Goal: Task Accomplishment & Management: Use online tool/utility

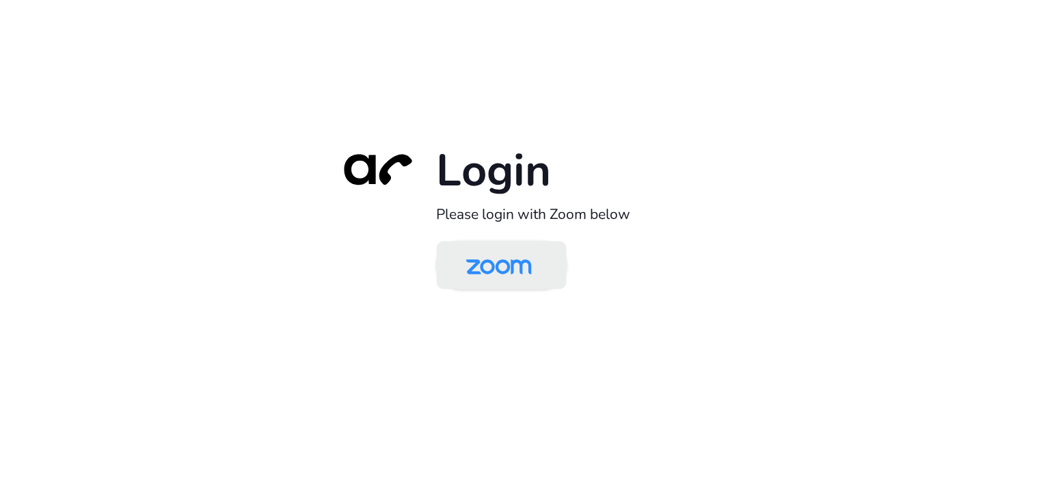
click at [492, 265] on img at bounding box center [499, 266] width 94 height 44
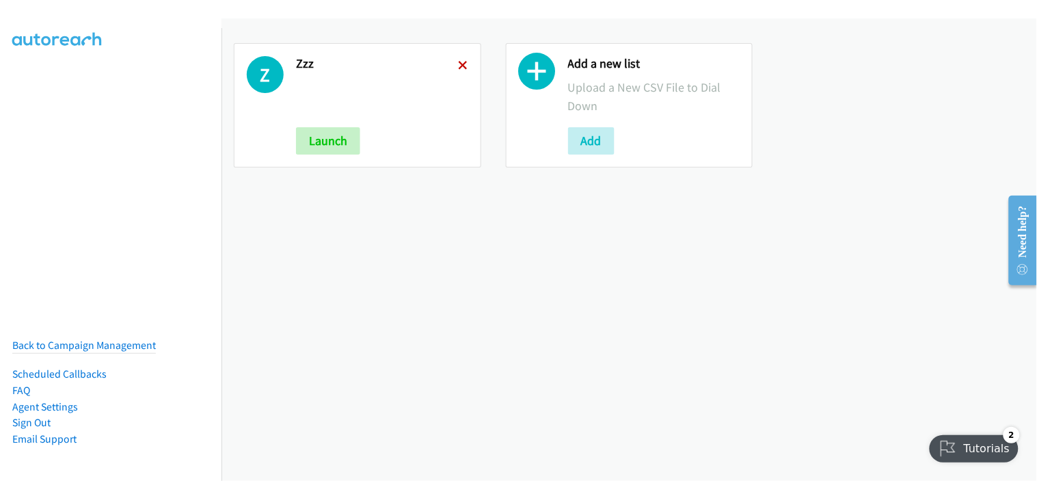
click at [459, 64] on icon at bounding box center [464, 67] width 10 height 10
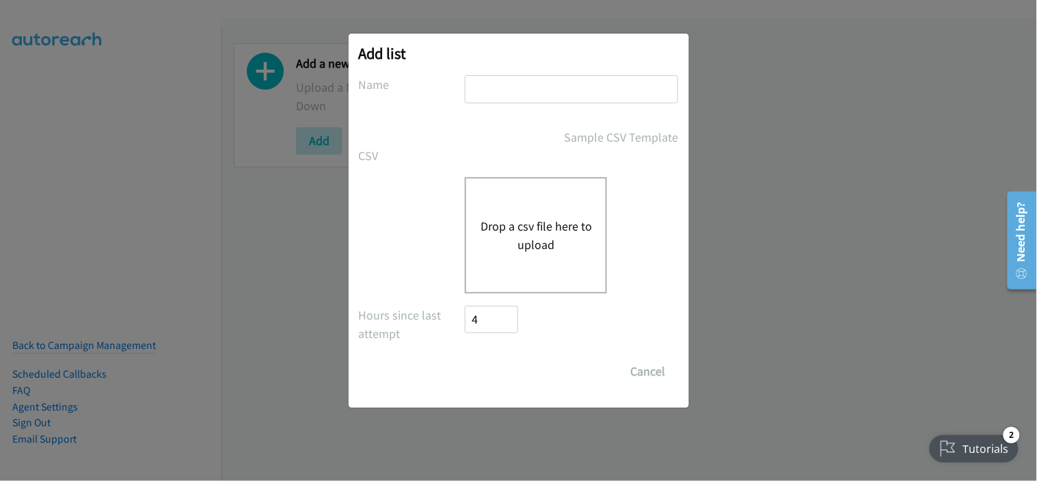
click at [398, 213] on div "Drop a csv file here to upload" at bounding box center [519, 235] width 320 height 116
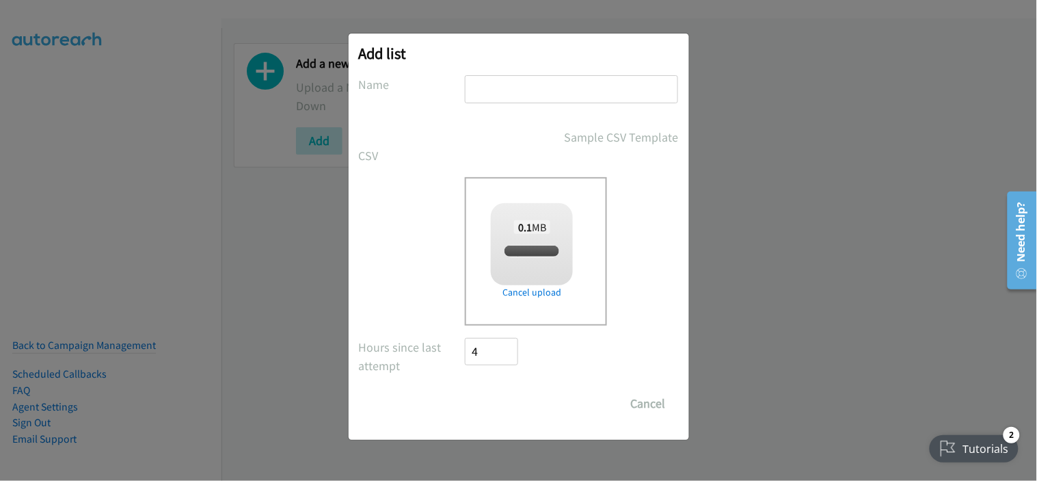
click at [538, 92] on input "text" at bounding box center [571, 89] width 213 height 28
checkbox input "true"
type input "adobe"
click at [511, 401] on input "Save List" at bounding box center [501, 403] width 72 height 27
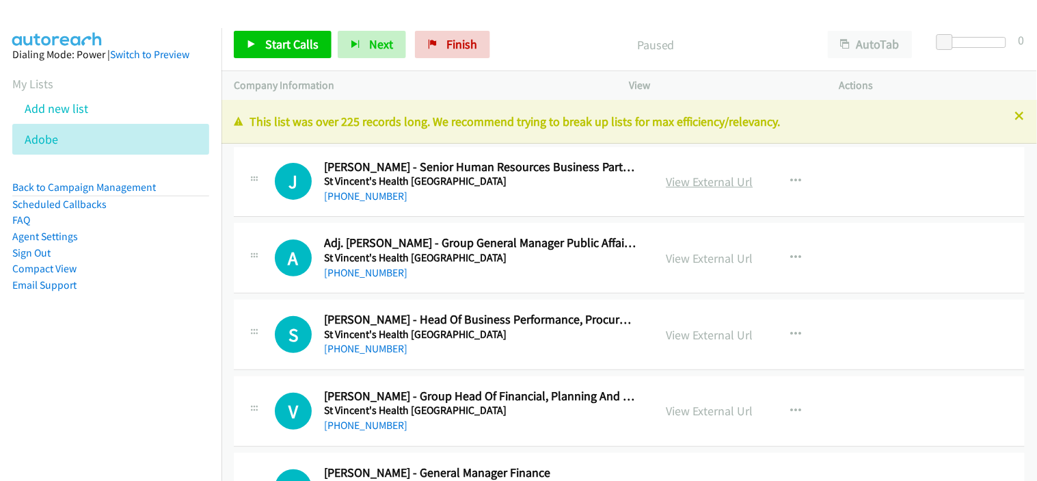
click at [670, 181] on link "View External Url" at bounding box center [709, 182] width 87 height 16
click at [368, 198] on link "[PHONE_NUMBER]" at bounding box center [365, 195] width 83 height 13
click at [483, 289] on div "A Callback Scheduled Adj. [PERSON_NAME] - Group General Manager Public Affairs …" at bounding box center [629, 258] width 791 height 70
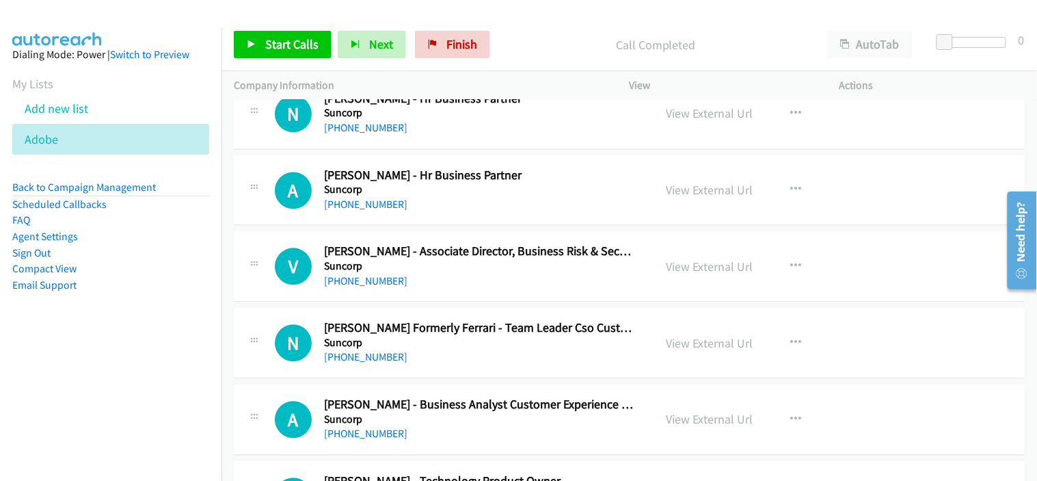
scroll to position [835, 0]
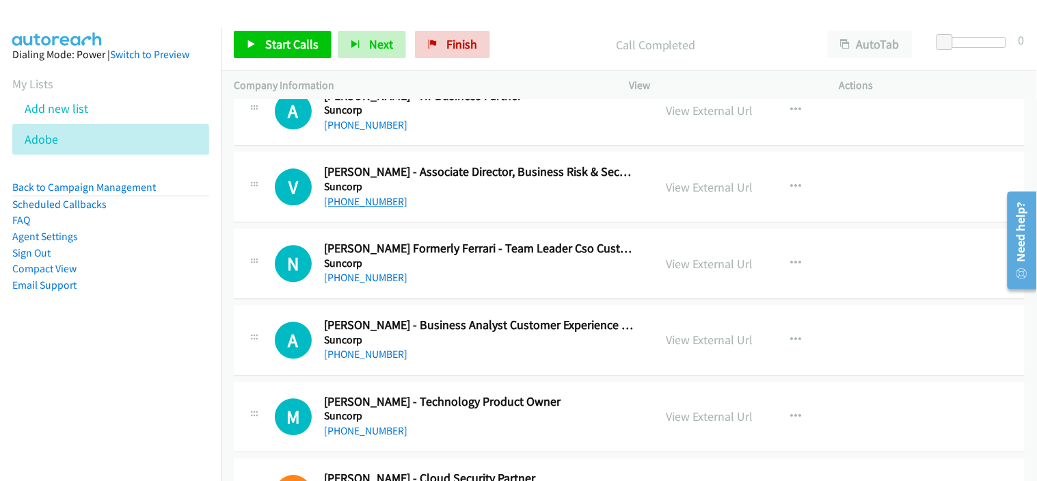
click at [368, 202] on link "[PHONE_NUMBER]" at bounding box center [365, 201] width 83 height 13
click at [523, 288] on div "N Callback Scheduled [PERSON_NAME] Formerly Ferrari - Team Leader Cso Customer …" at bounding box center [629, 263] width 791 height 70
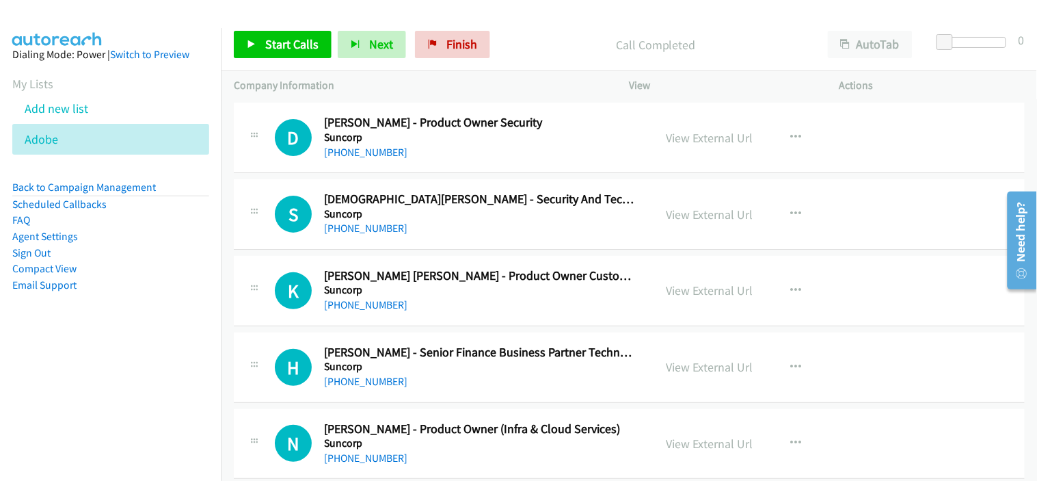
scroll to position [1367, 0]
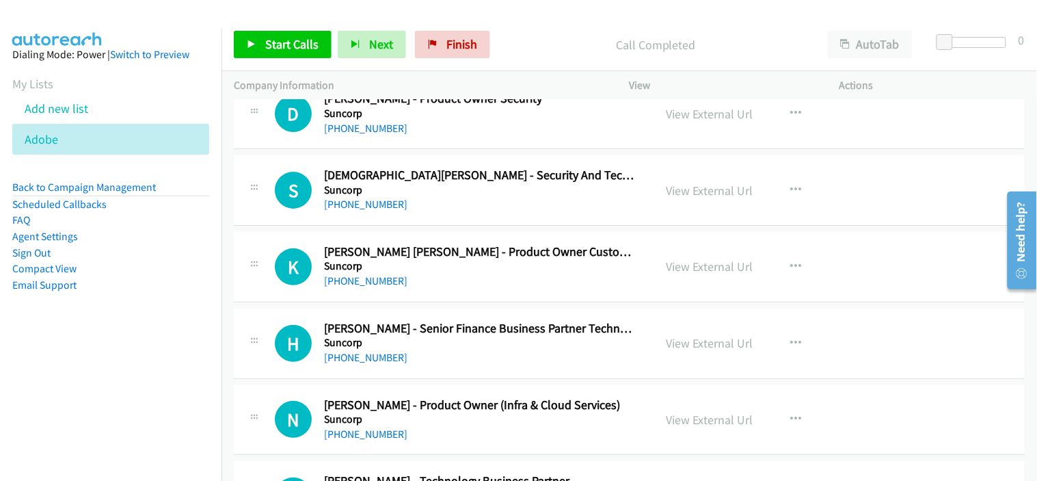
drag, startPoint x: 531, startPoint y: 285, endPoint x: 540, endPoint y: 277, distance: 12.1
click at [531, 285] on div "[PHONE_NUMBER]" at bounding box center [480, 281] width 312 height 16
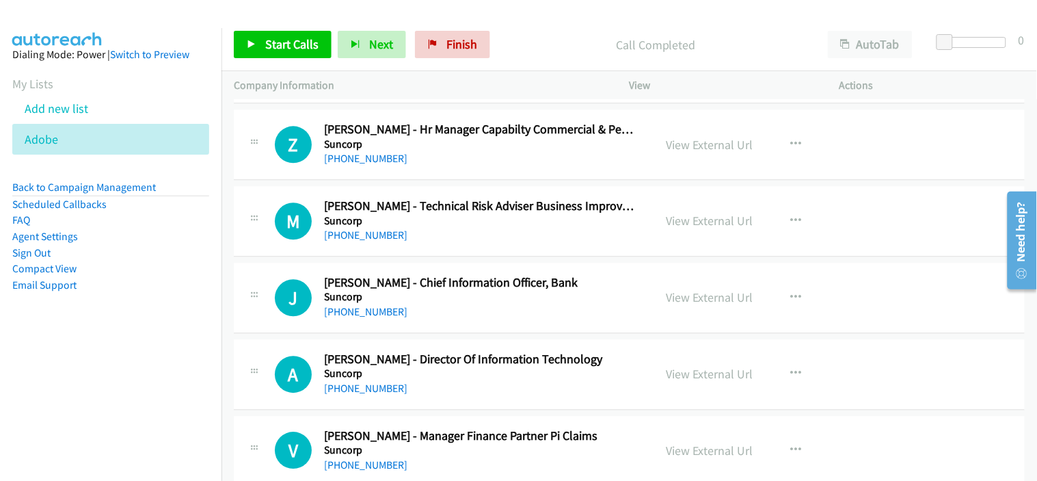
scroll to position [2202, 0]
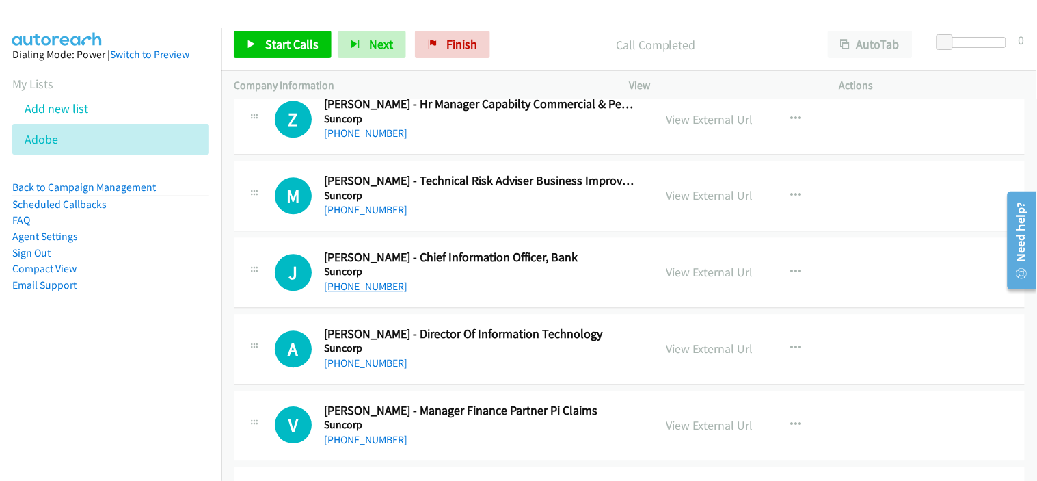
click at [378, 284] on link "[PHONE_NUMBER]" at bounding box center [365, 286] width 83 height 13
click at [506, 362] on div "[PHONE_NUMBER]" at bounding box center [480, 363] width 312 height 16
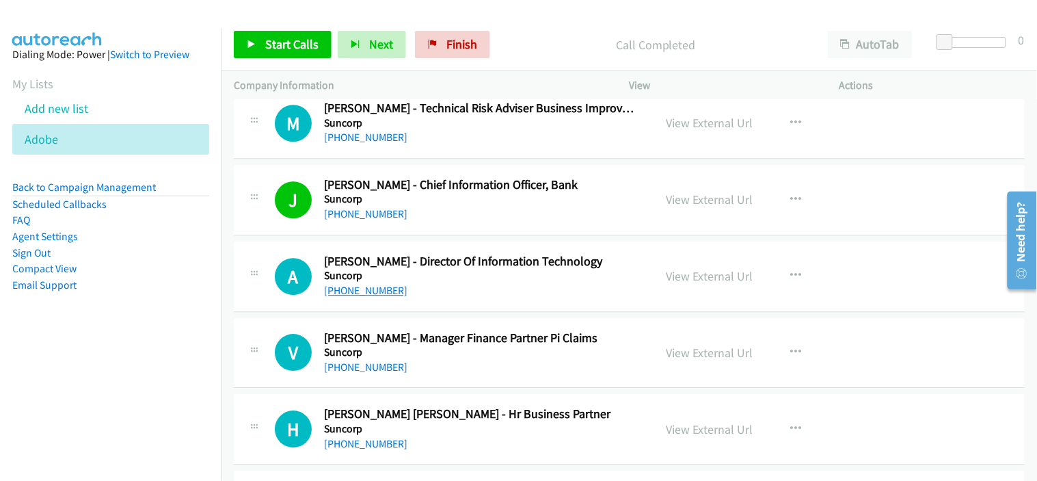
scroll to position [2278, 0]
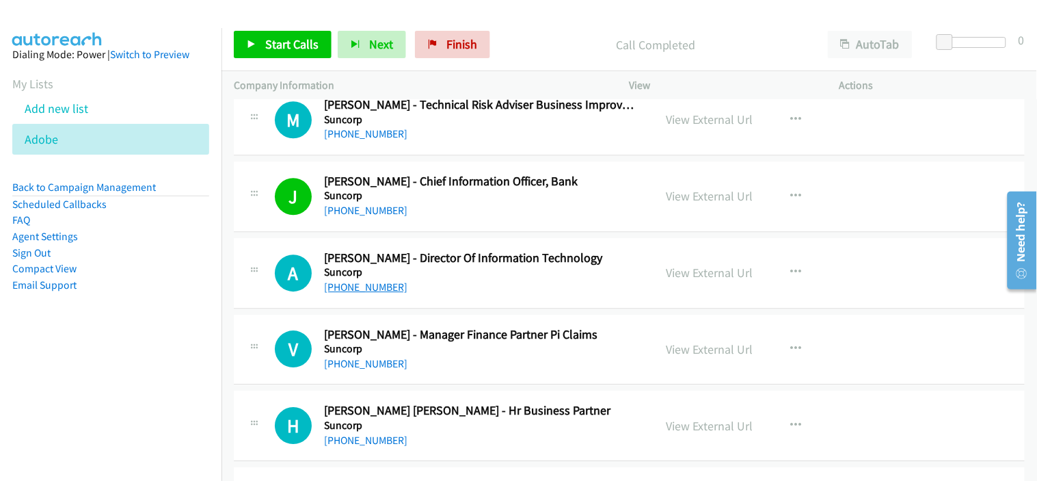
click at [377, 290] on link "[PHONE_NUMBER]" at bounding box center [365, 286] width 83 height 13
click at [467, 297] on div "A Callback Scheduled [PERSON_NAME] - Director Of Information Technology Suncorp…" at bounding box center [629, 273] width 791 height 70
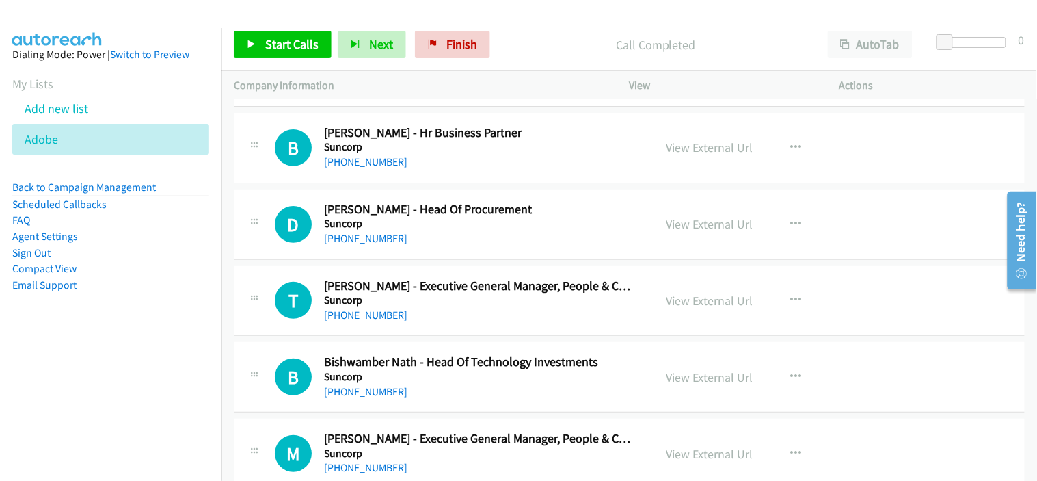
scroll to position [2810, 0]
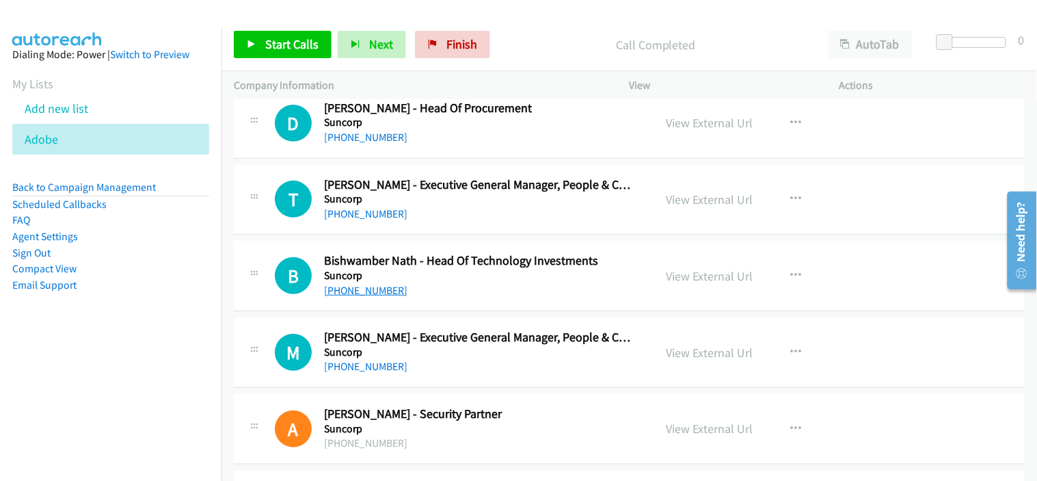
click at [367, 295] on link "[PHONE_NUMBER]" at bounding box center [365, 290] width 83 height 13
click at [489, 306] on div "B Callback Scheduled Bishwamber Nath - Head Of Technology Investments Suncorp […" at bounding box center [629, 276] width 791 height 70
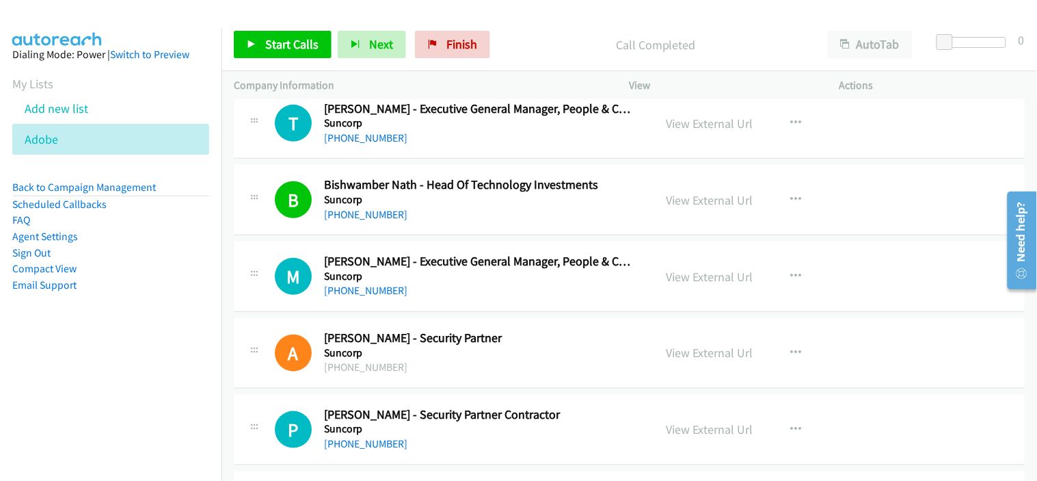
scroll to position [2962, 0]
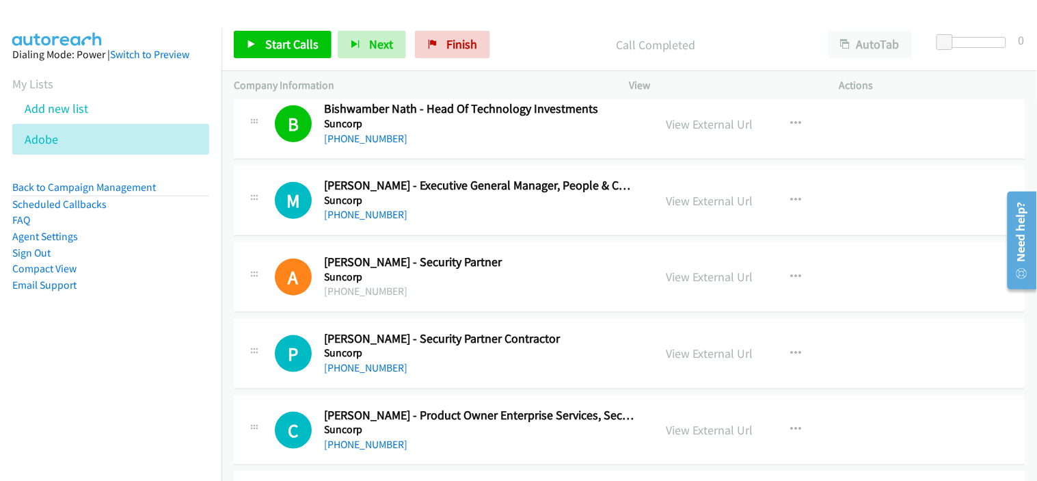
click at [479, 219] on div "[PHONE_NUMBER]" at bounding box center [480, 214] width 312 height 16
click at [383, 219] on link "[PHONE_NUMBER]" at bounding box center [365, 214] width 83 height 13
click at [489, 282] on h5 "Suncorp" at bounding box center [480, 277] width 312 height 14
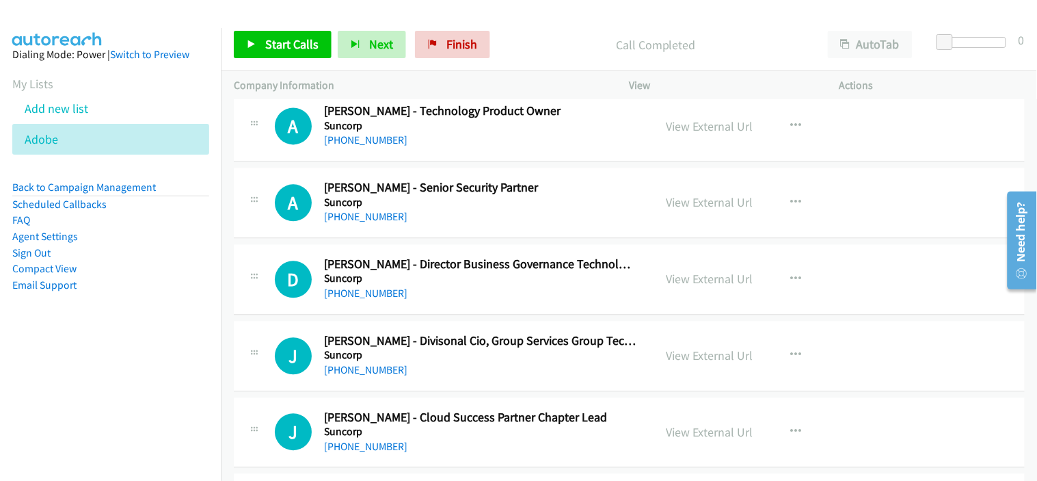
scroll to position [3569, 0]
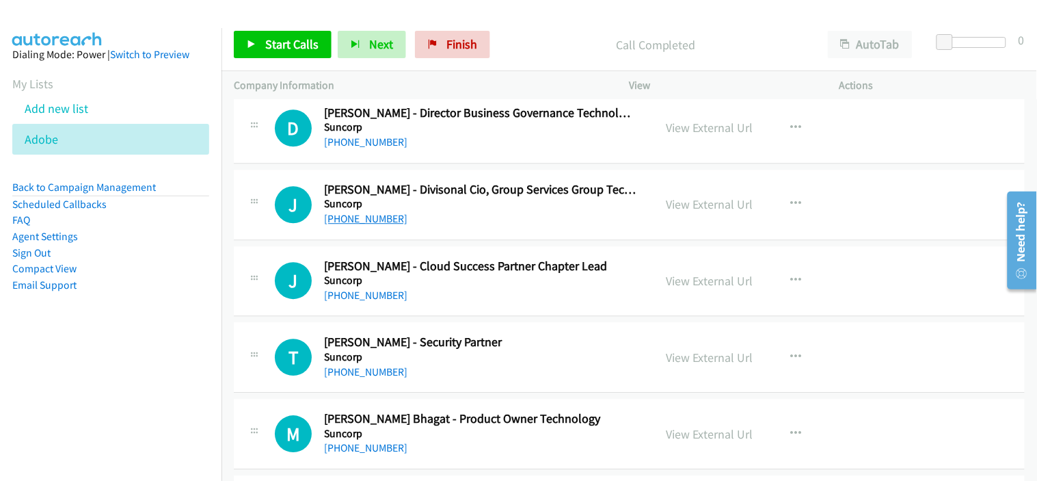
click at [381, 217] on link "[PHONE_NUMBER]" at bounding box center [365, 218] width 83 height 13
click at [506, 292] on div "[PHONE_NUMBER]" at bounding box center [480, 295] width 312 height 16
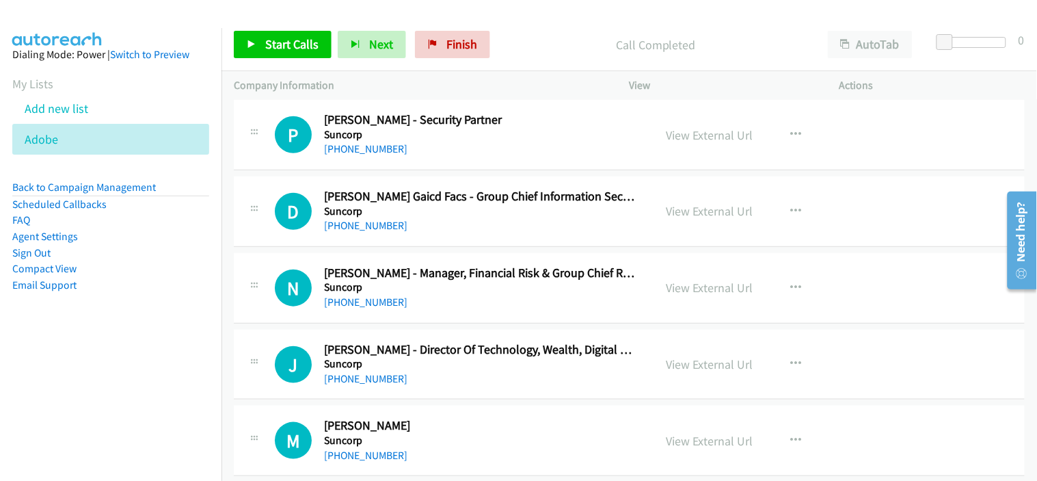
scroll to position [4253, 0]
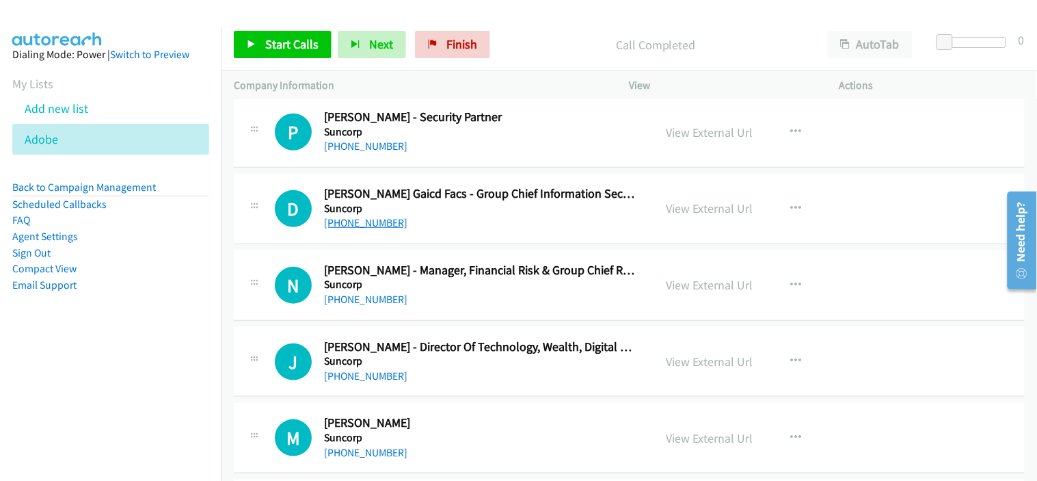
click at [381, 223] on link "[PHONE_NUMBER]" at bounding box center [365, 222] width 83 height 13
click at [450, 227] on div "[PHONE_NUMBER]" at bounding box center [480, 223] width 312 height 16
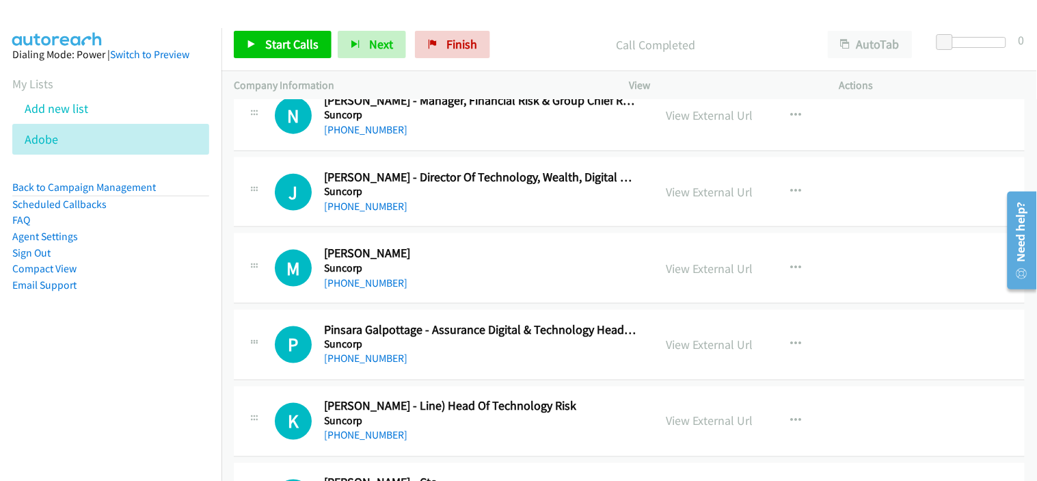
scroll to position [4405, 0]
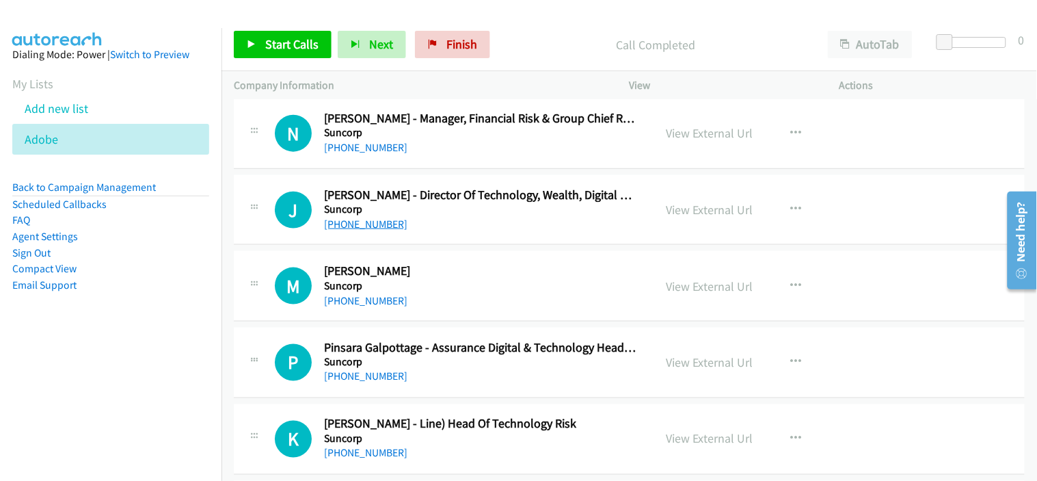
click at [379, 226] on link "[PHONE_NUMBER]" at bounding box center [365, 223] width 83 height 13
drag, startPoint x: 371, startPoint y: 301, endPoint x: 472, endPoint y: 299, distance: 100.5
click at [371, 301] on link "[PHONE_NUMBER]" at bounding box center [365, 300] width 83 height 13
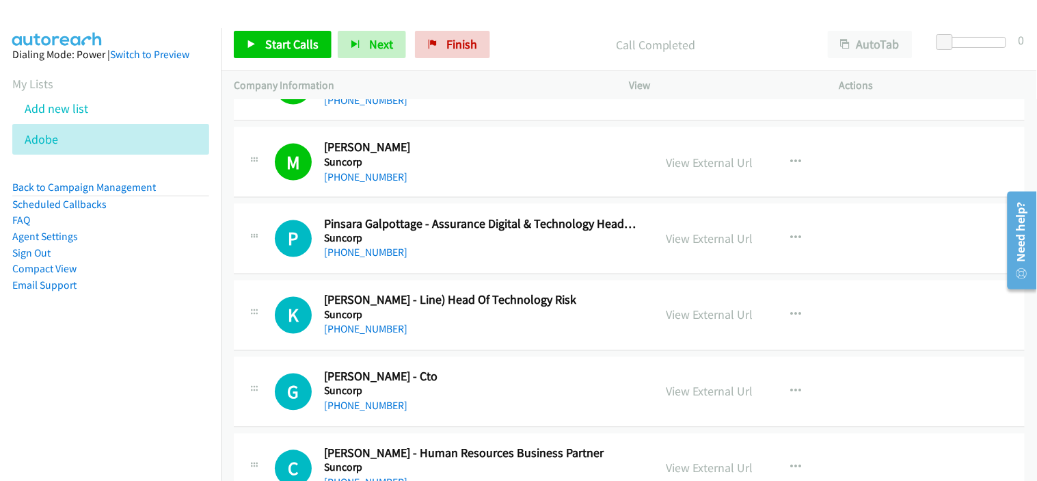
scroll to position [4556, 0]
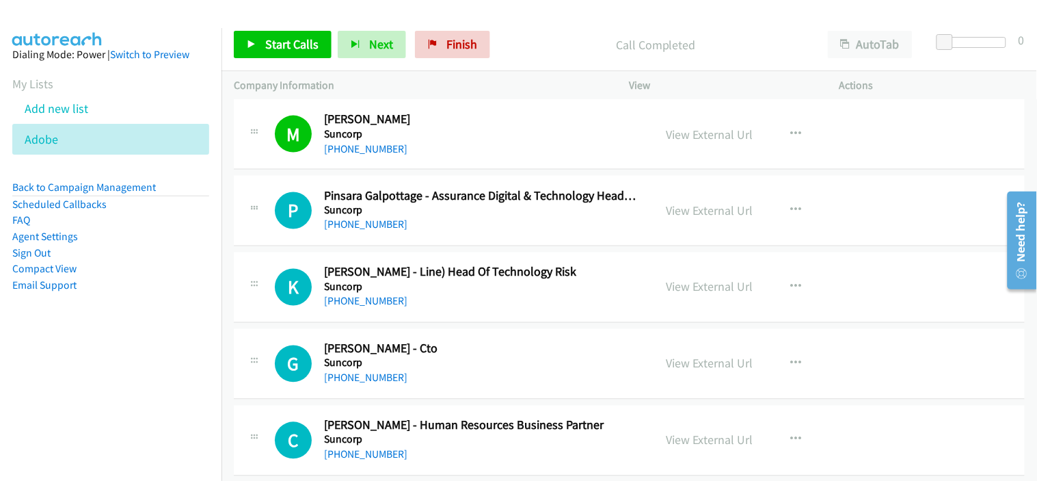
click at [474, 226] on div "[PHONE_NUMBER]" at bounding box center [480, 225] width 312 height 16
click at [385, 228] on link "[PHONE_NUMBER]" at bounding box center [365, 224] width 83 height 13
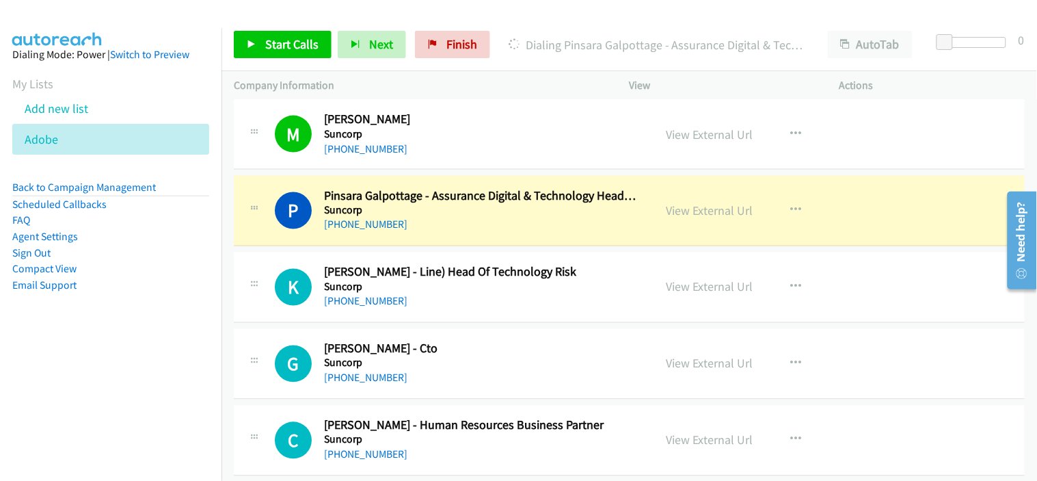
click at [446, 308] on div "[PHONE_NUMBER]" at bounding box center [480, 301] width 312 height 16
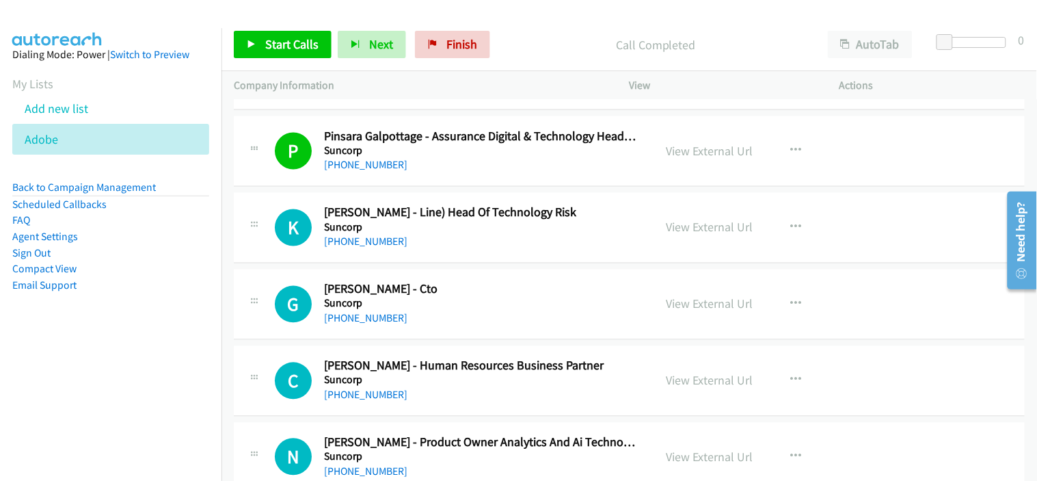
scroll to position [4632, 0]
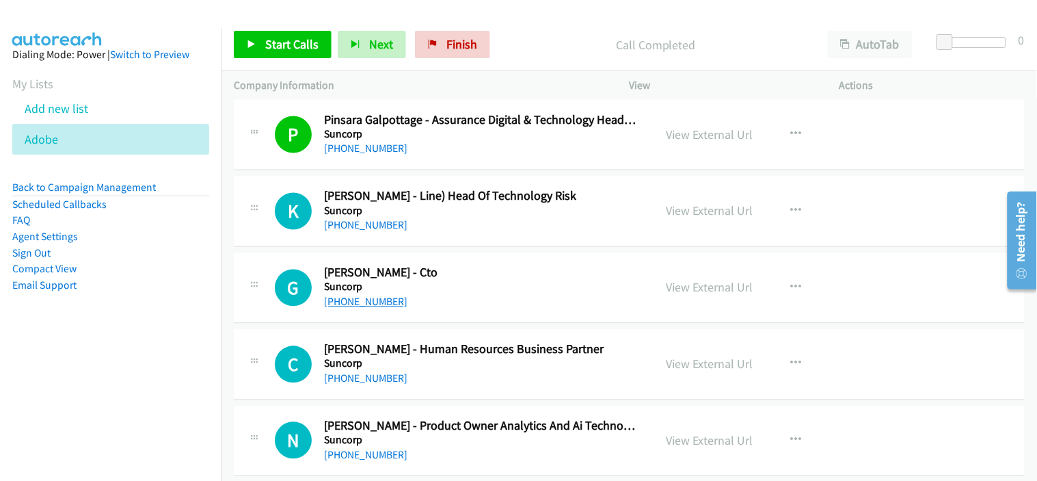
click at [344, 308] on link "[PHONE_NUMBER]" at bounding box center [365, 301] width 83 height 13
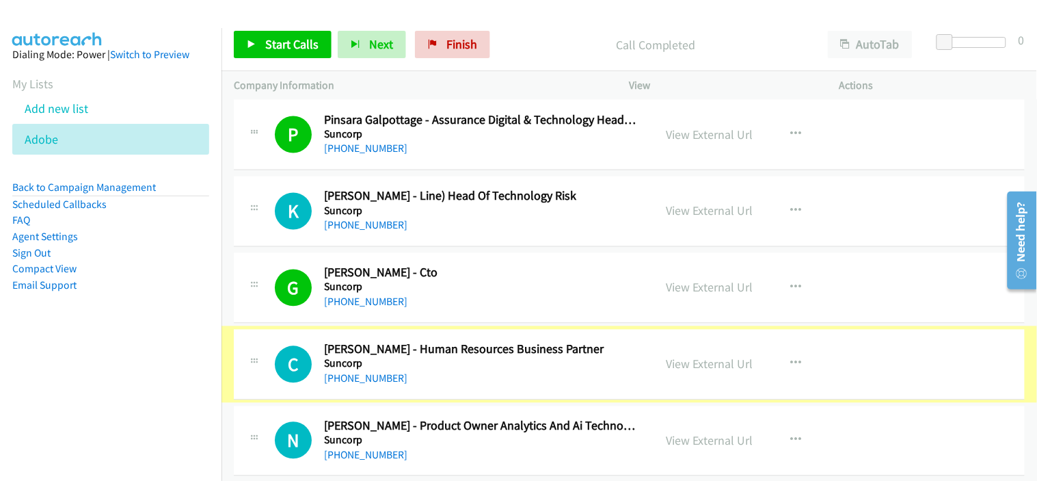
scroll to position [4708, 0]
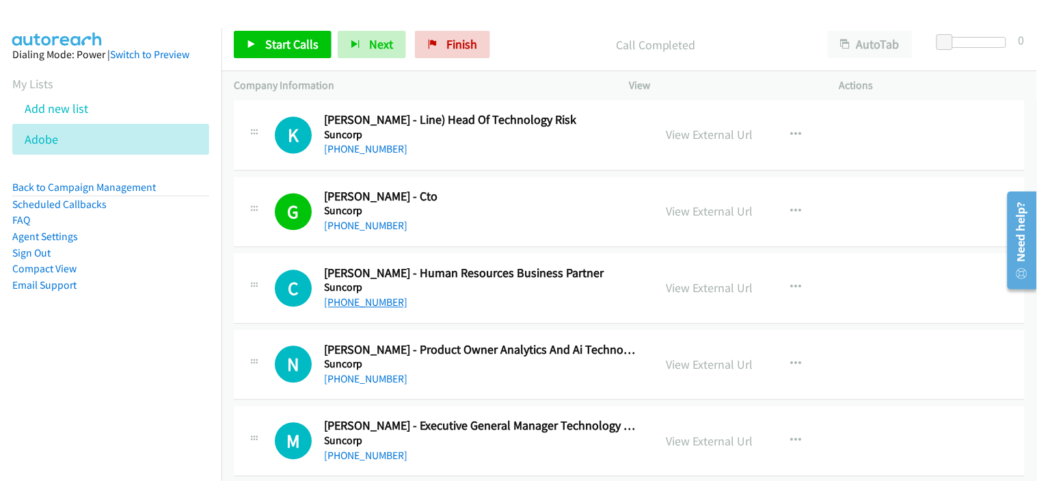
click at [383, 308] on link "[PHONE_NUMBER]" at bounding box center [365, 302] width 83 height 13
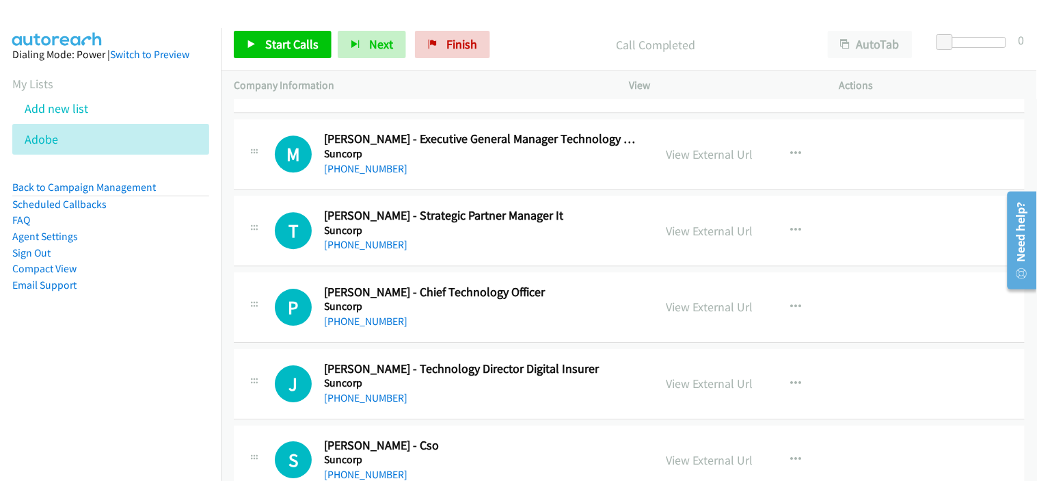
scroll to position [5012, 0]
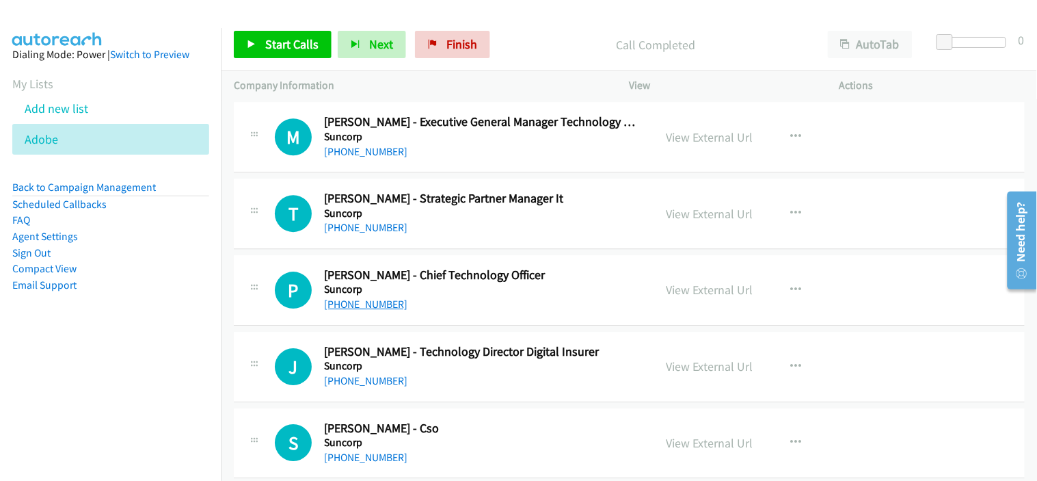
click at [360, 304] on link "[PHONE_NUMBER]" at bounding box center [365, 303] width 83 height 13
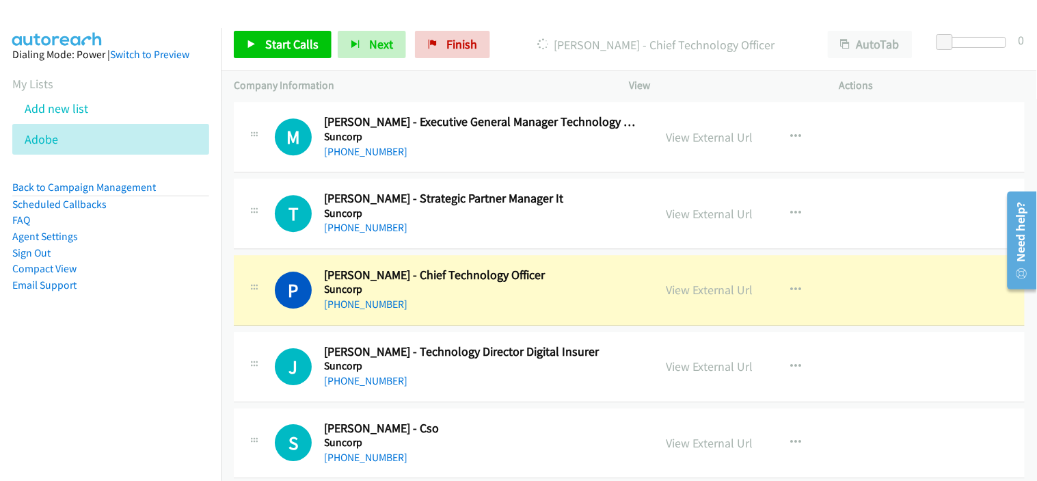
click at [481, 381] on div "[PHONE_NUMBER]" at bounding box center [480, 381] width 312 height 16
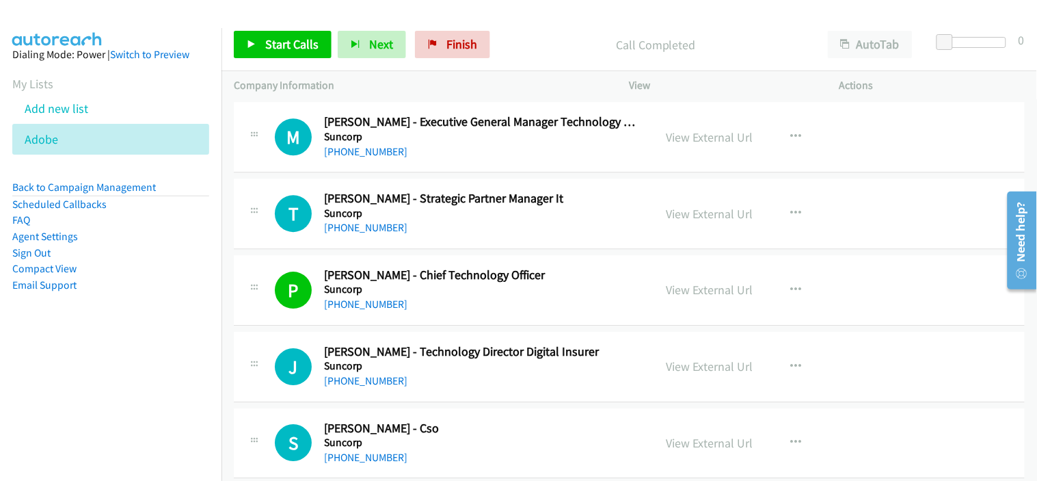
scroll to position [5088, 0]
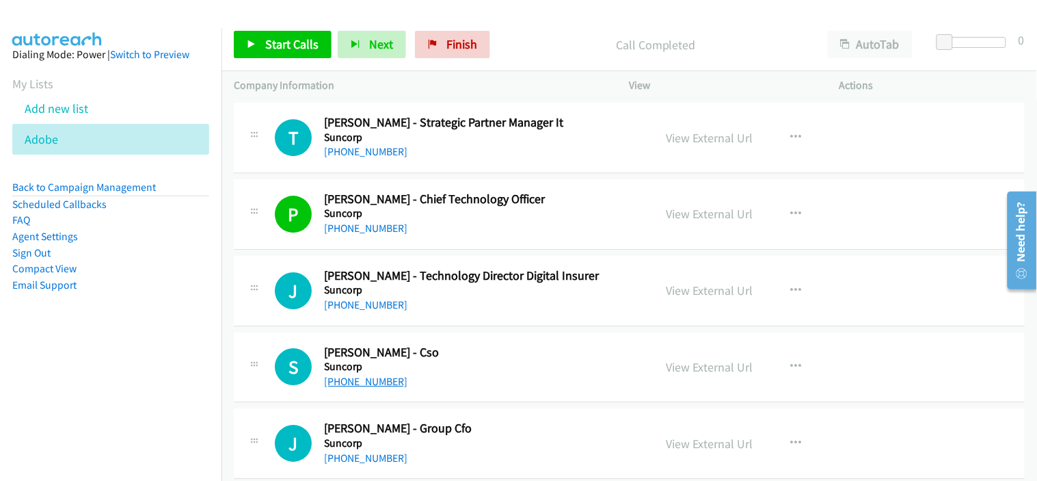
click at [367, 385] on link "[PHONE_NUMBER]" at bounding box center [365, 381] width 83 height 13
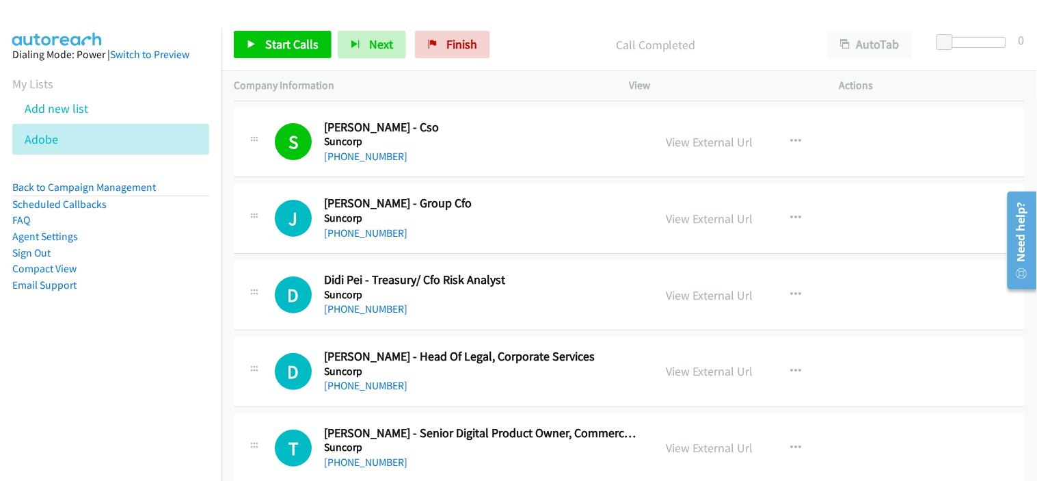
scroll to position [5391, 0]
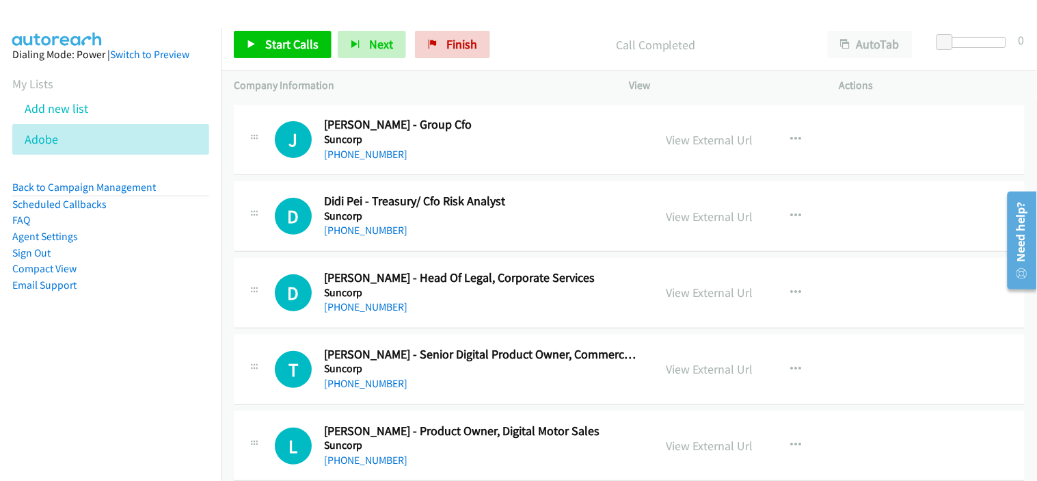
click at [422, 234] on div "[PHONE_NUMBER]" at bounding box center [480, 230] width 312 height 16
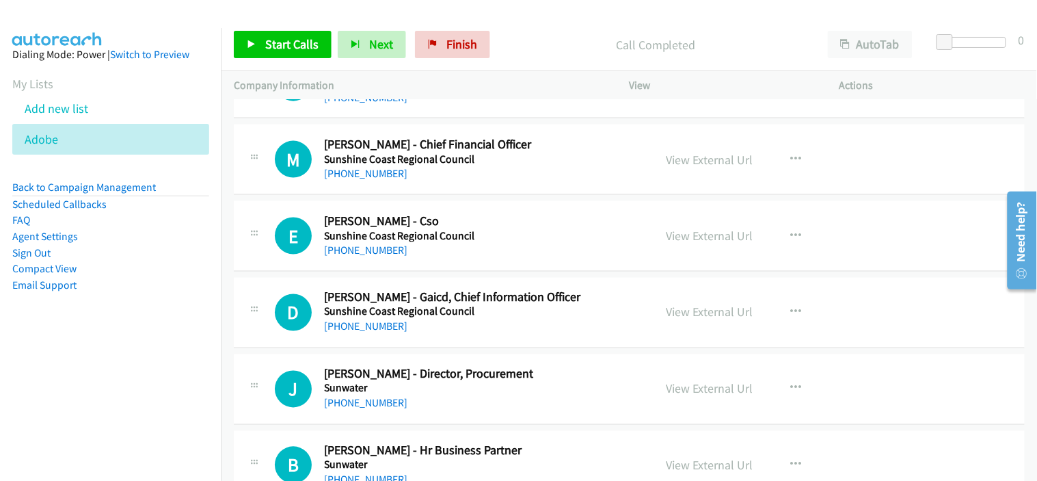
scroll to position [5847, 0]
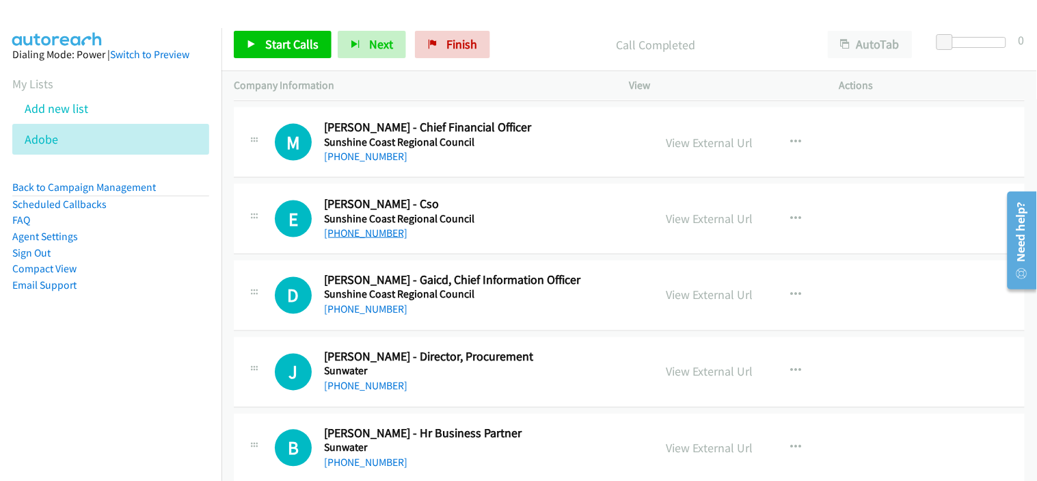
click at [370, 237] on link "[PHONE_NUMBER]" at bounding box center [365, 232] width 83 height 13
click at [435, 247] on div "E Callback Scheduled [PERSON_NAME] - Cso Sunshine Coast Regional Council [GEOGR…" at bounding box center [629, 219] width 791 height 70
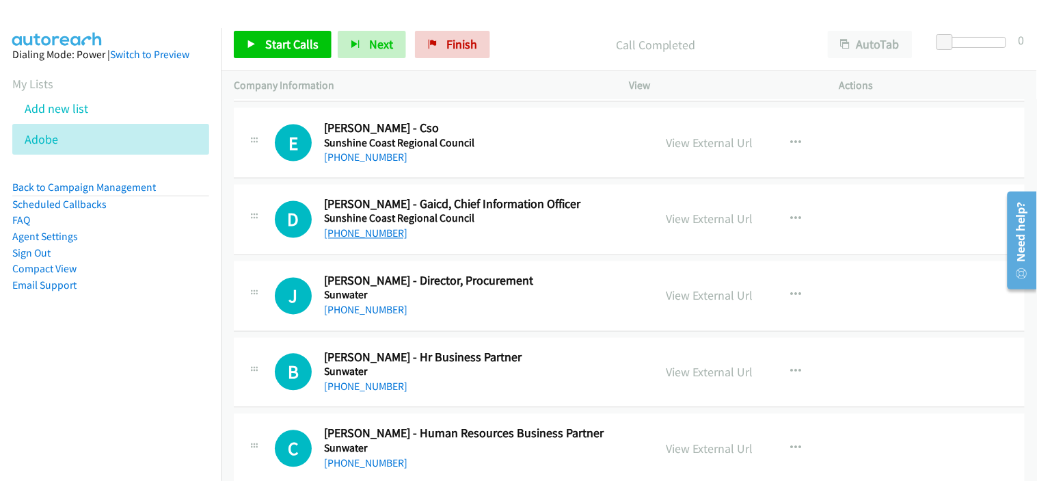
click at [371, 236] on link "[PHONE_NUMBER]" at bounding box center [365, 233] width 83 height 13
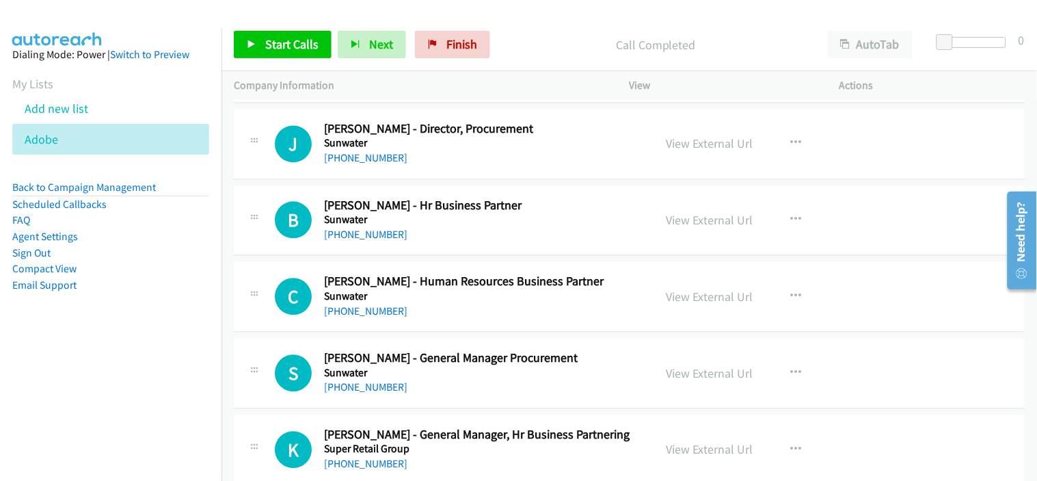
click at [449, 248] on div "B Callback Scheduled [PERSON_NAME] - Hr Business Partner [GEOGRAPHIC_DATA] [GEO…" at bounding box center [629, 221] width 791 height 70
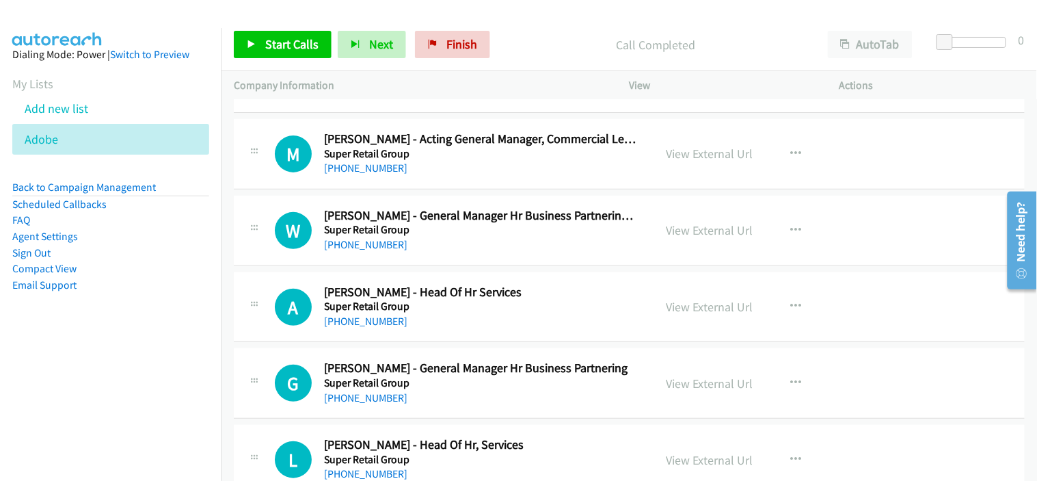
scroll to position [6759, 0]
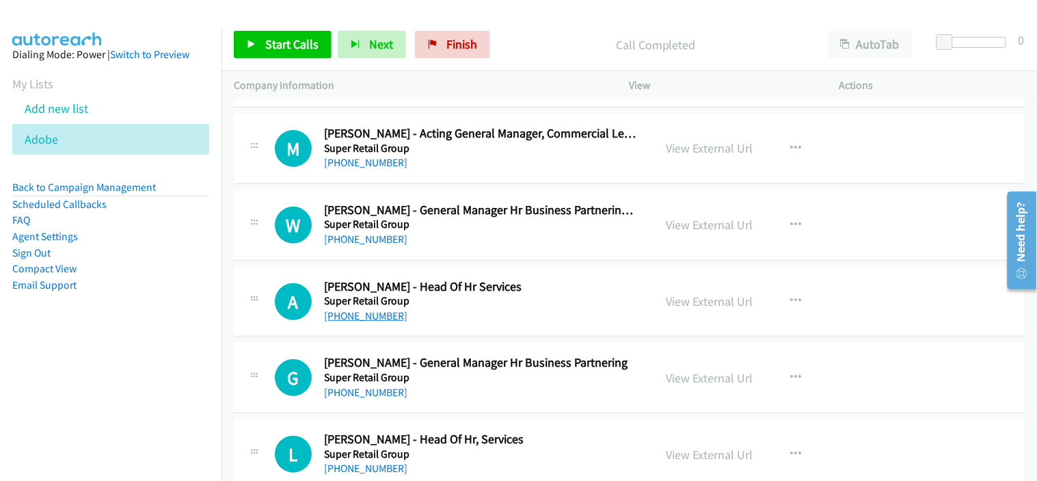
click at [388, 321] on link "[PHONE_NUMBER]" at bounding box center [365, 315] width 83 height 13
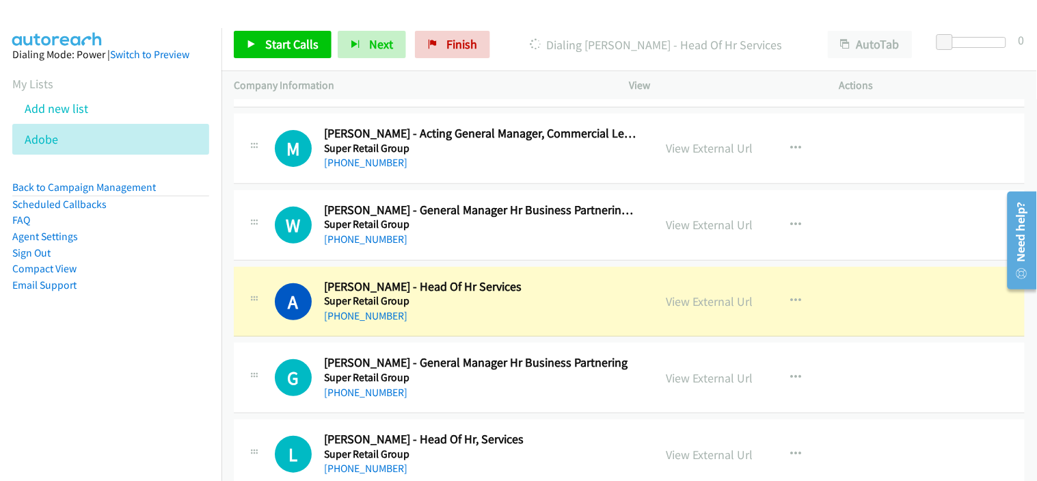
drag, startPoint x: 472, startPoint y: 395, endPoint x: 472, endPoint y: 357, distance: 37.6
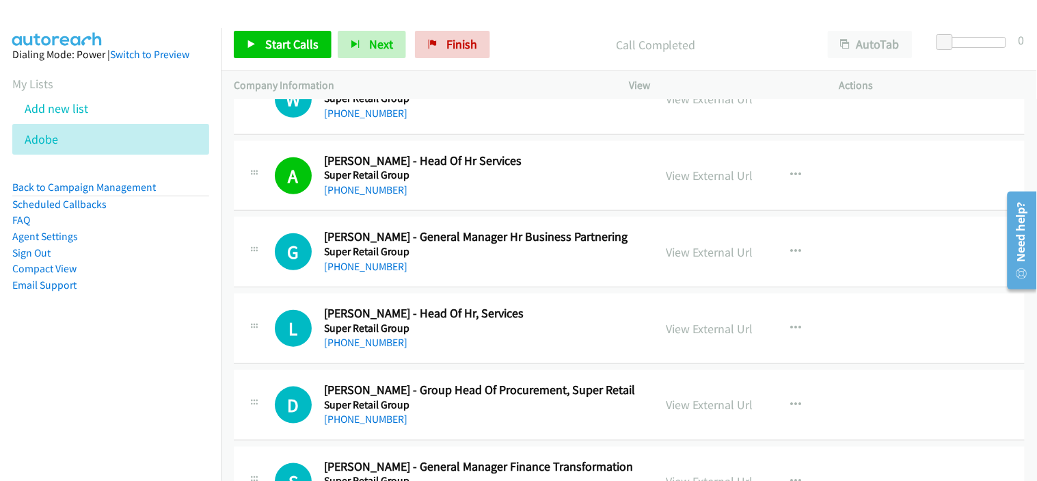
scroll to position [6911, 0]
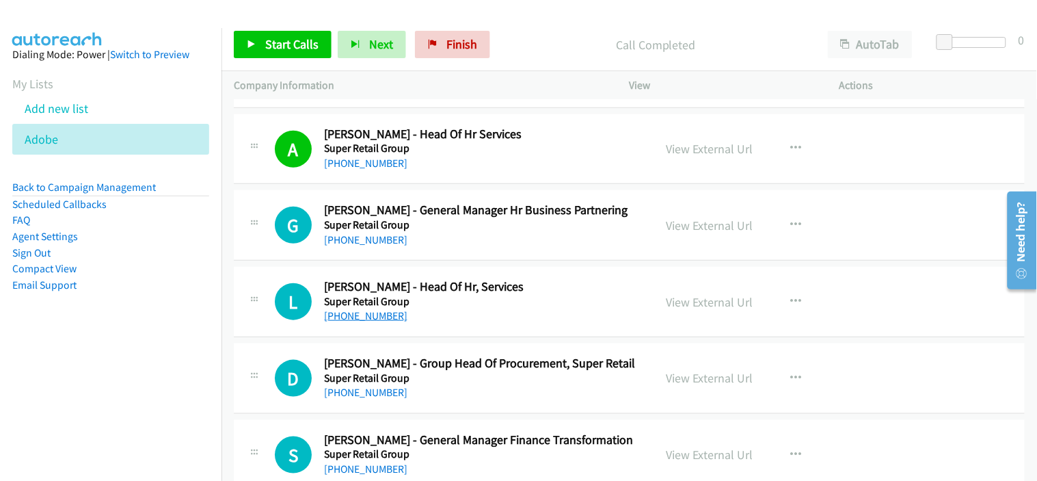
click at [379, 321] on link "[PHONE_NUMBER]" at bounding box center [365, 315] width 83 height 13
click at [496, 408] on div "D Callback Scheduled [PERSON_NAME] - Group Head Of Procurement, Super Retail Su…" at bounding box center [629, 378] width 791 height 70
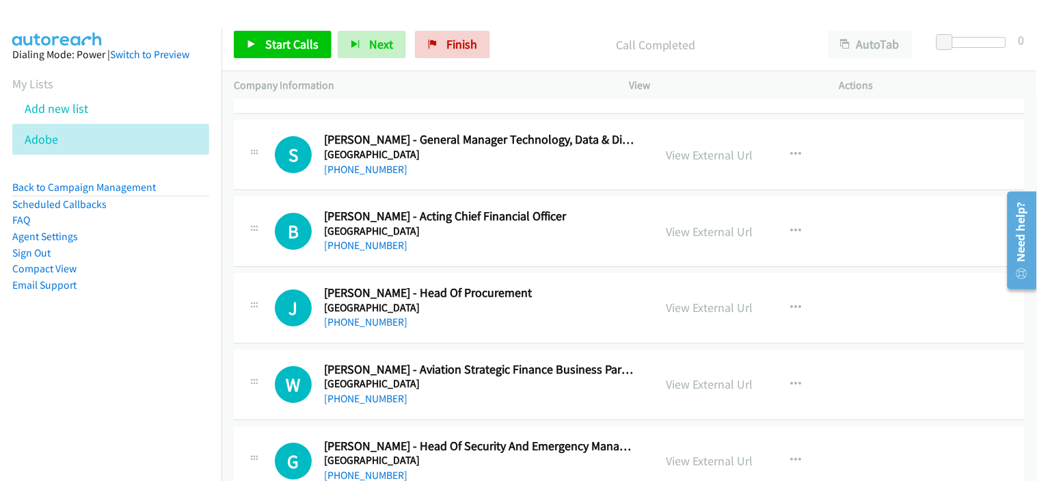
scroll to position [7746, 0]
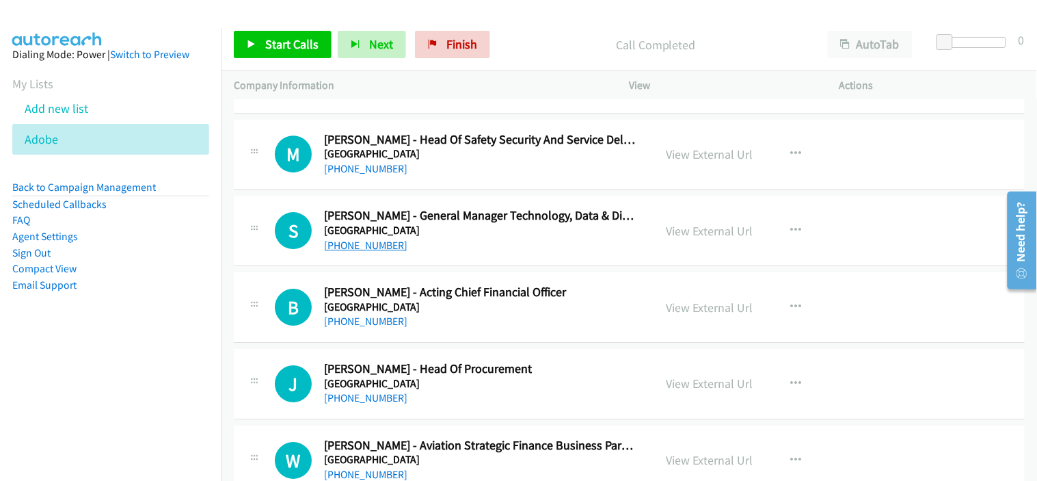
click at [364, 245] on link "[PHONE_NUMBER]" at bounding box center [365, 245] width 83 height 13
click at [477, 322] on div "[PHONE_NUMBER]" at bounding box center [480, 321] width 312 height 16
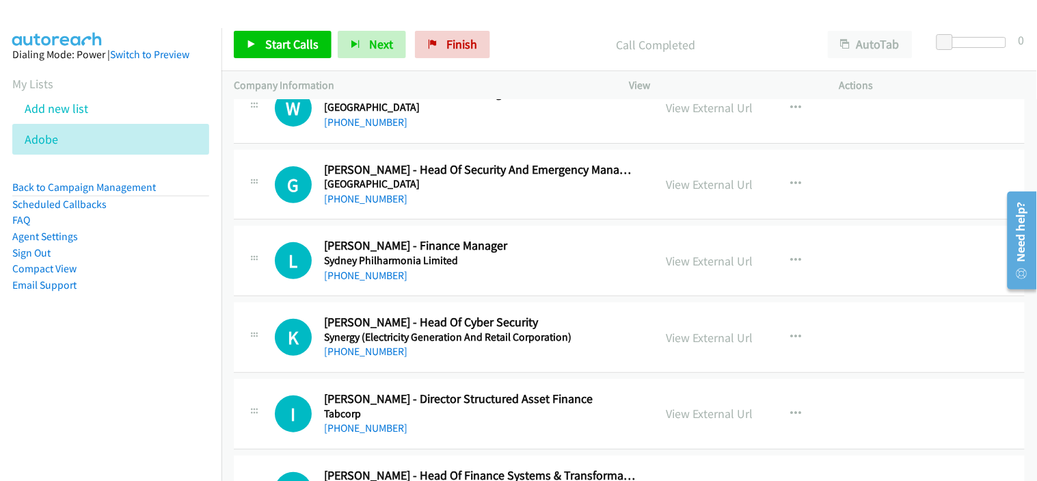
scroll to position [8126, 0]
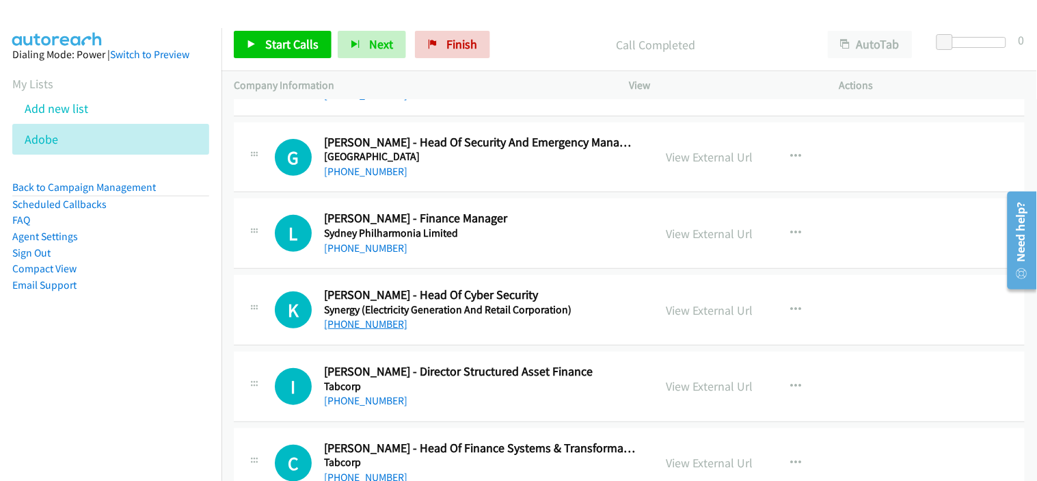
click at [376, 330] on link "[PHONE_NUMBER]" at bounding box center [365, 323] width 83 height 13
click at [499, 396] on div "[PHONE_NUMBER]" at bounding box center [480, 400] width 312 height 16
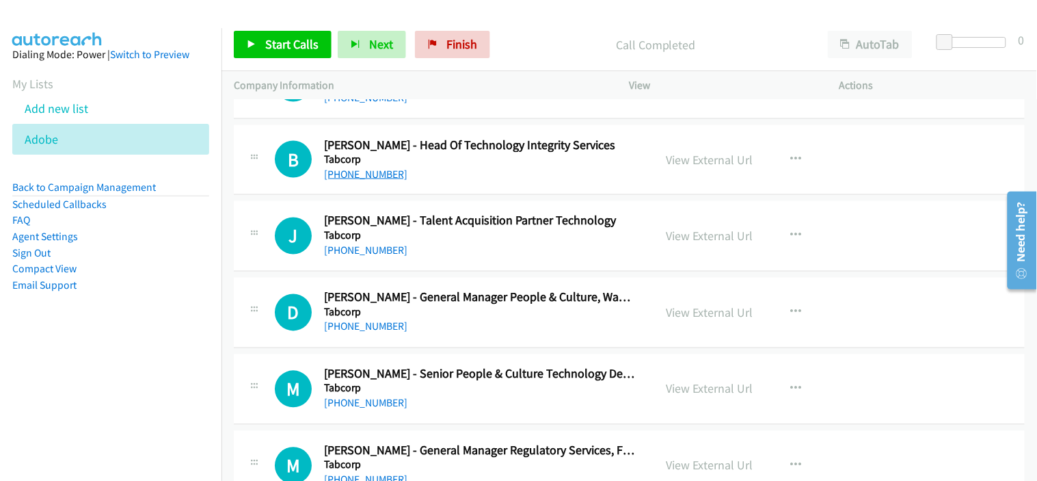
scroll to position [8657, 0]
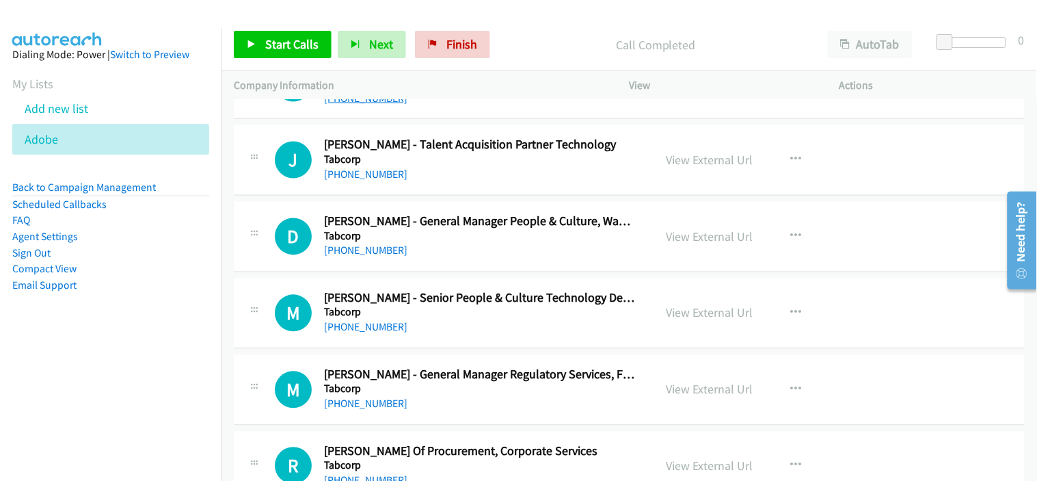
click at [377, 251] on link "[PHONE_NUMBER]" at bounding box center [365, 250] width 83 height 13
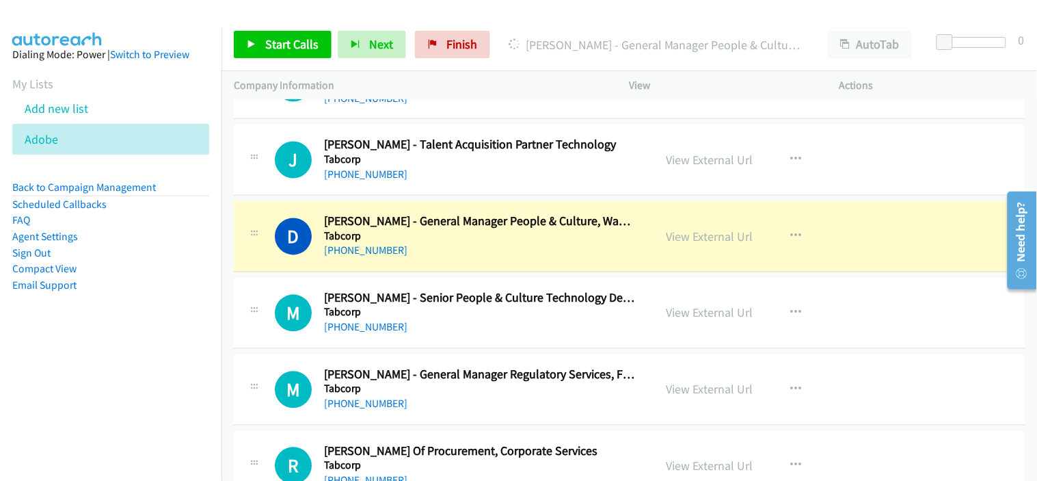
drag, startPoint x: 455, startPoint y: 323, endPoint x: 517, endPoint y: 319, distance: 63.1
click at [455, 323] on div "[PHONE_NUMBER]" at bounding box center [480, 327] width 312 height 16
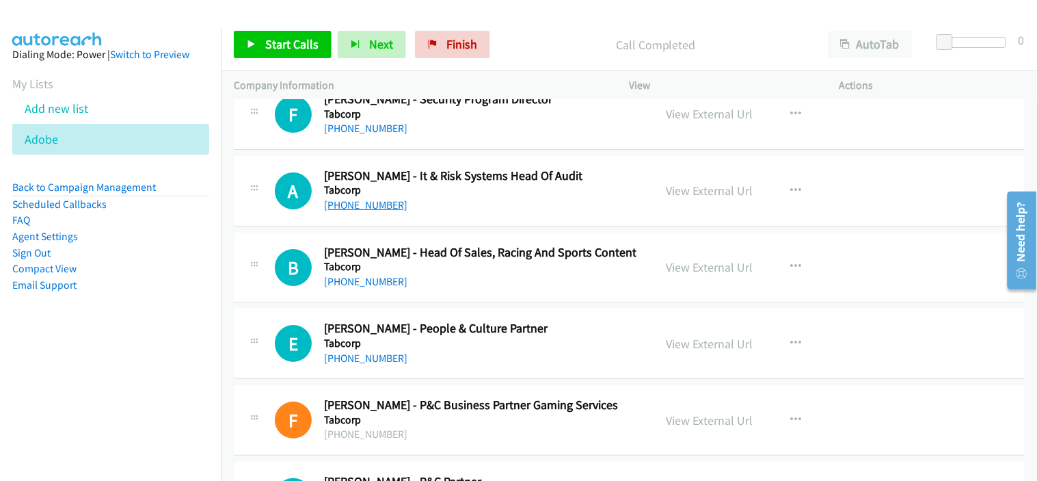
scroll to position [9265, 0]
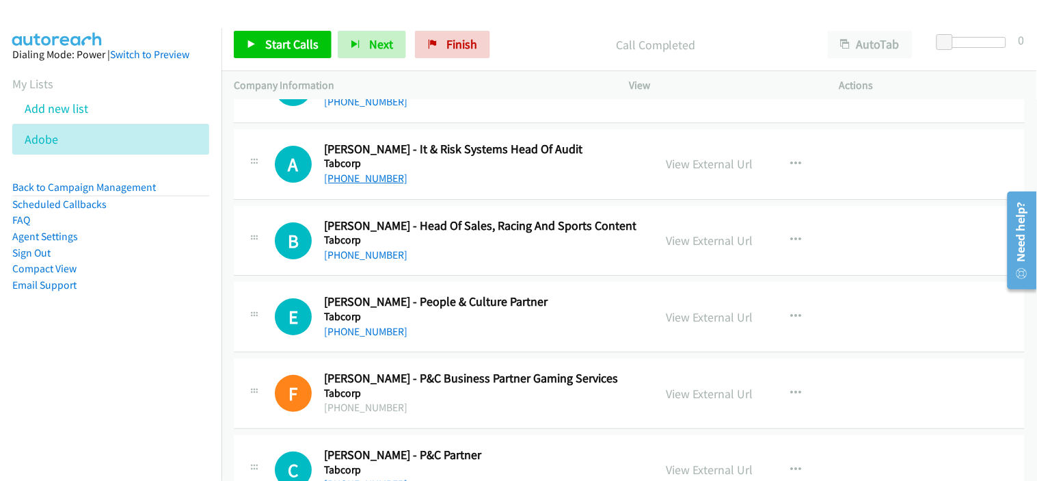
click at [362, 182] on link "[PHONE_NUMBER]" at bounding box center [365, 178] width 83 height 13
click at [500, 329] on div "[PHONE_NUMBER]" at bounding box center [480, 331] width 312 height 16
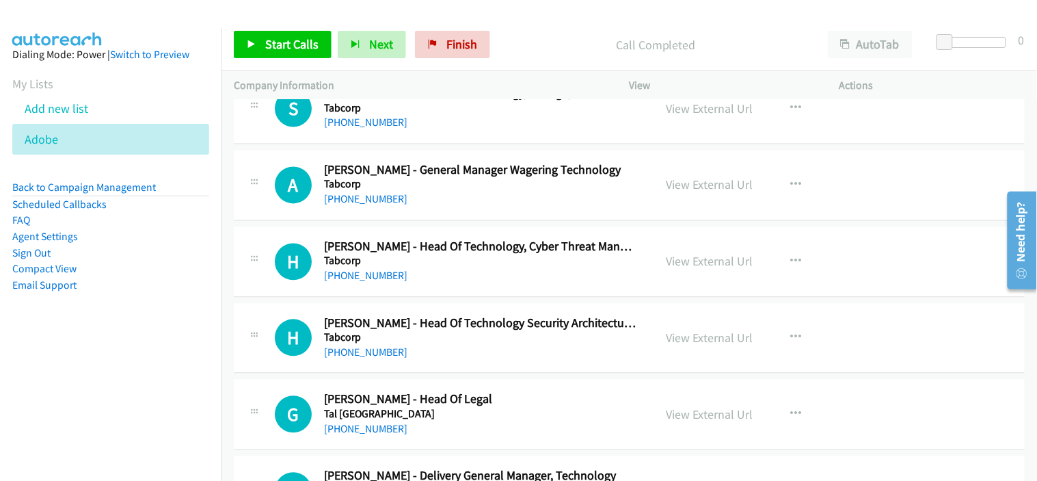
scroll to position [10024, 0]
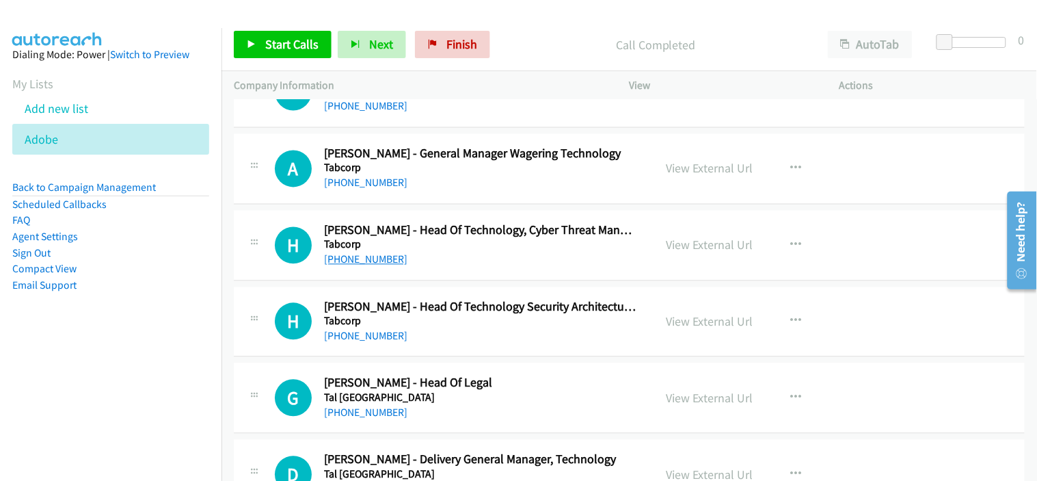
click at [376, 265] on link "[PHONE_NUMBER]" at bounding box center [365, 259] width 83 height 13
click at [524, 347] on div "H Callback Scheduled [PERSON_NAME] - Head Of Technology Security Architecture &…" at bounding box center [629, 322] width 791 height 70
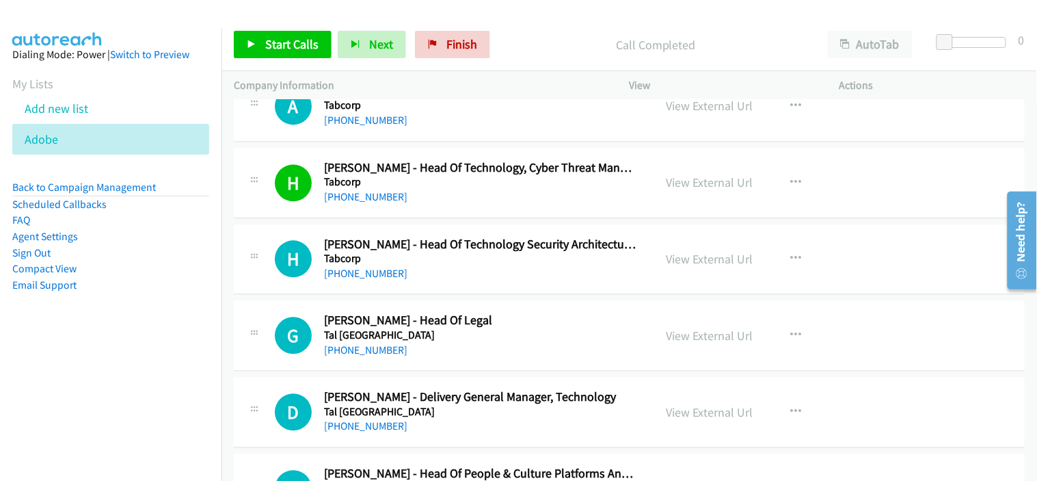
scroll to position [10100, 0]
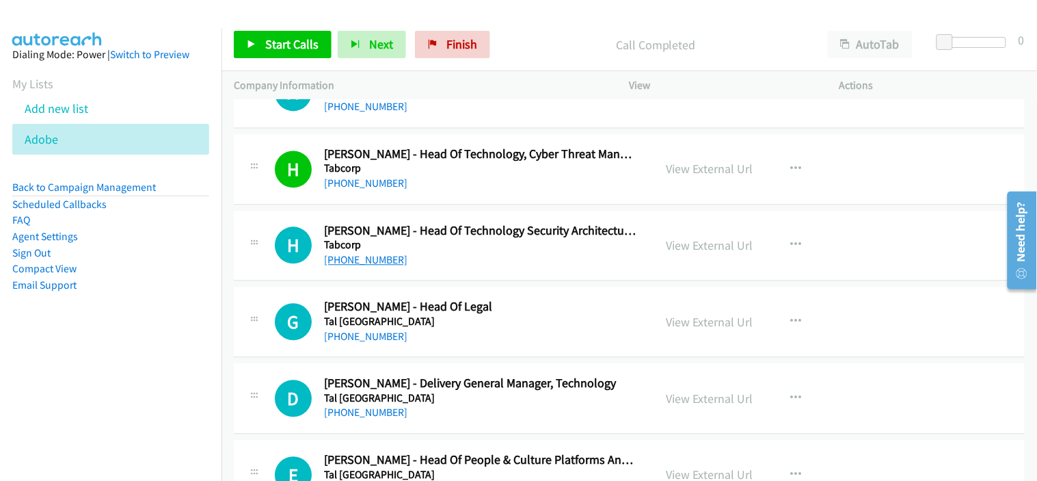
click at [370, 261] on link "[PHONE_NUMBER]" at bounding box center [365, 260] width 83 height 13
drag, startPoint x: 474, startPoint y: 351, endPoint x: 468, endPoint y: 337, distance: 14.7
click at [474, 351] on div "G Callback Scheduled [PERSON_NAME] - Head Of Legal [GEOGRAPHIC_DATA] [GEOGRAPHI…" at bounding box center [629, 322] width 791 height 70
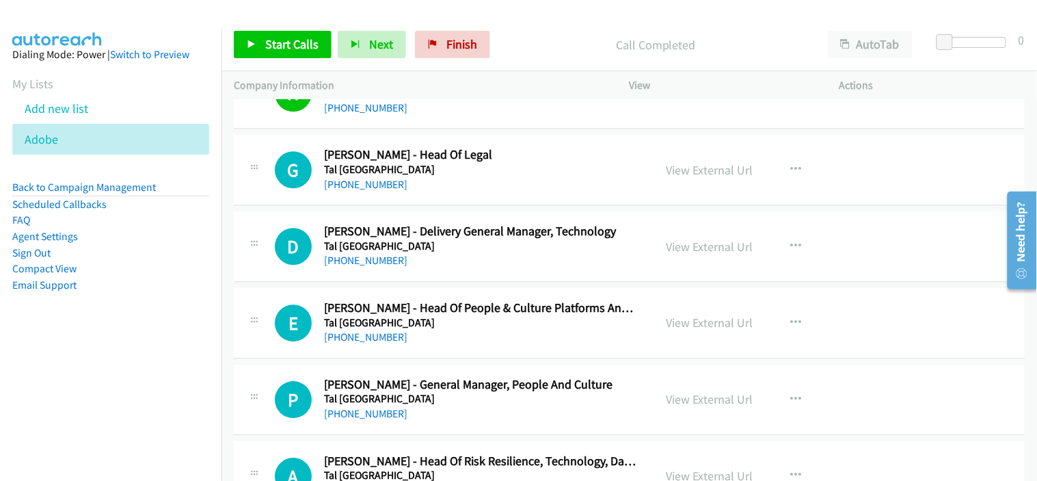
scroll to position [10328, 0]
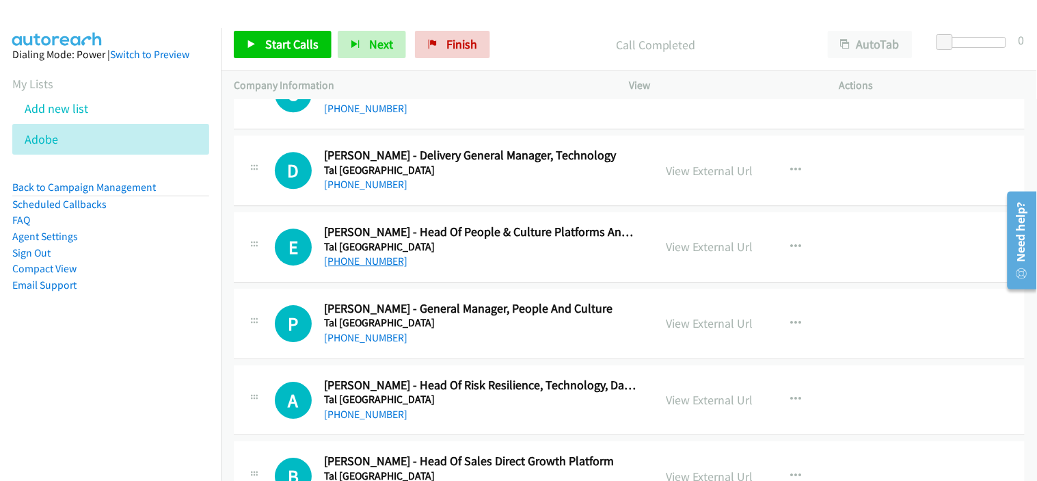
click at [375, 267] on link "[PHONE_NUMBER]" at bounding box center [365, 260] width 83 height 13
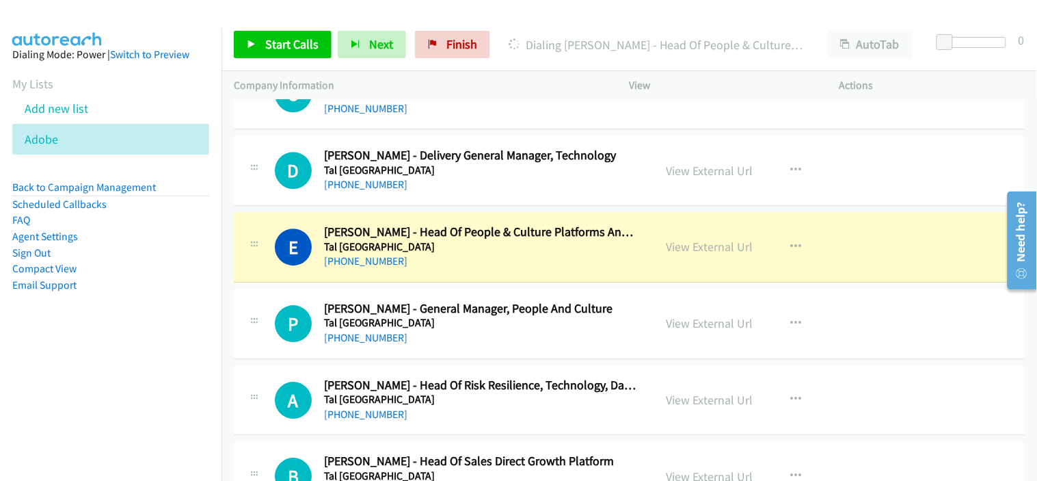
click at [491, 344] on div "[PHONE_NUMBER]" at bounding box center [480, 337] width 312 height 16
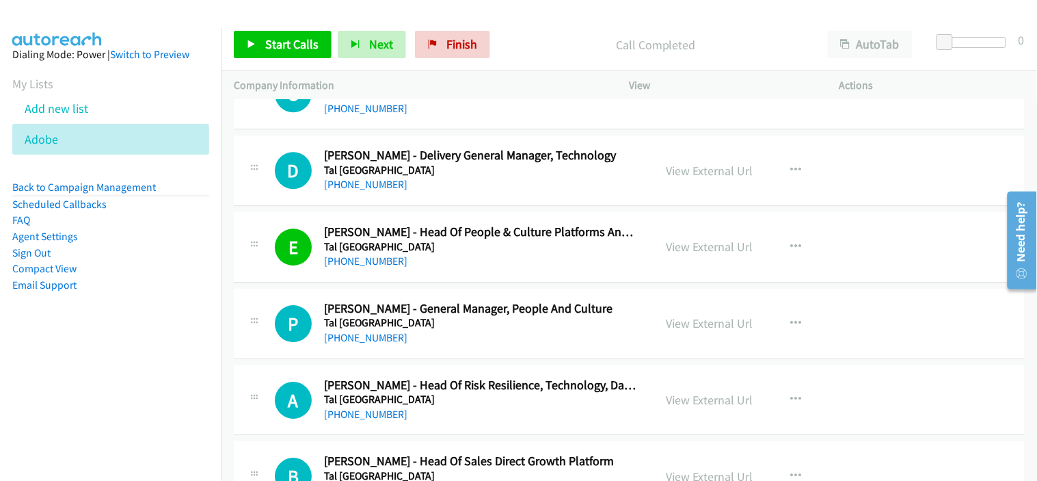
scroll to position [10404, 0]
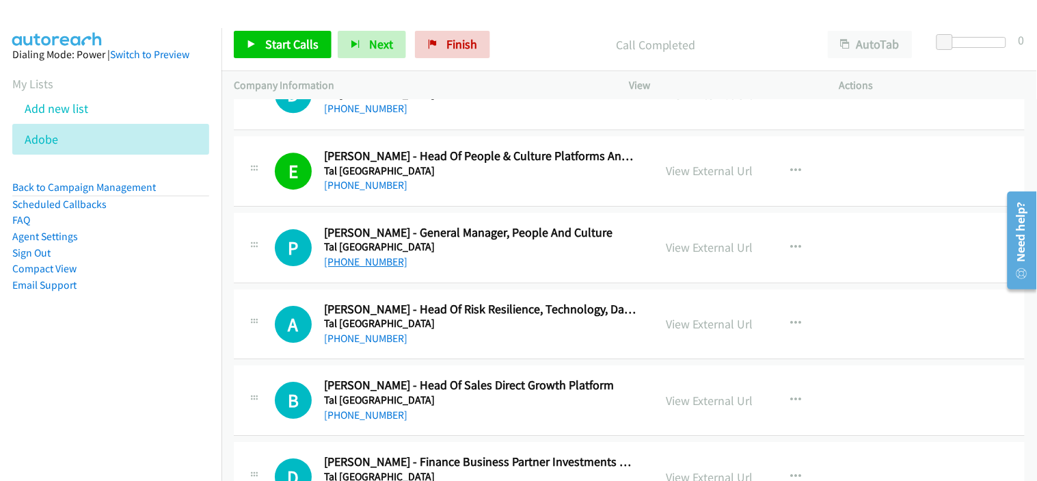
click at [375, 268] on link "[PHONE_NUMBER]" at bounding box center [365, 261] width 83 height 13
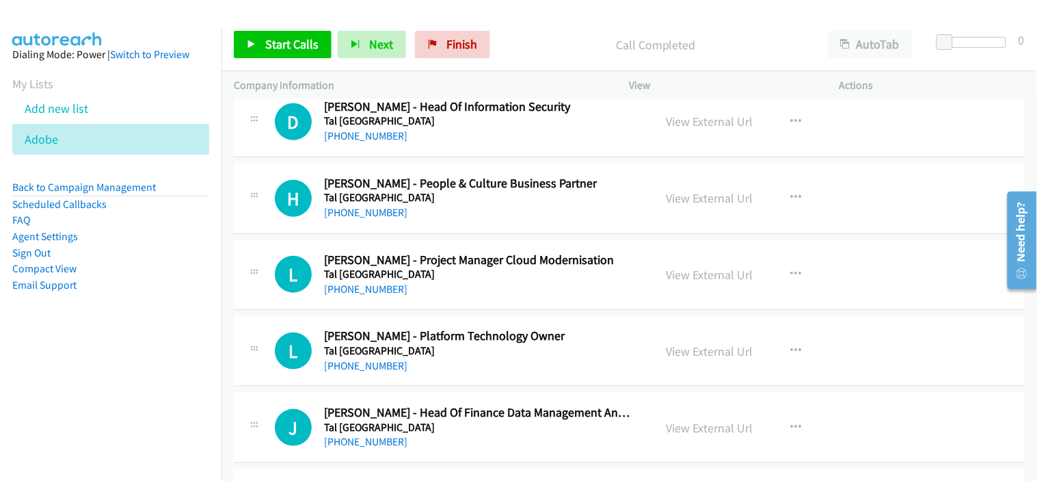
scroll to position [10936, 0]
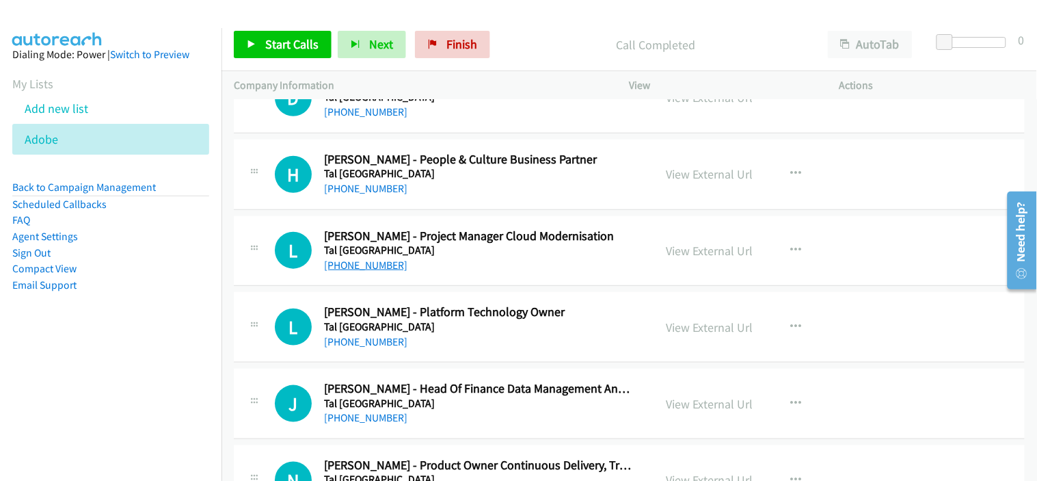
click at [383, 269] on link "[PHONE_NUMBER]" at bounding box center [365, 264] width 83 height 13
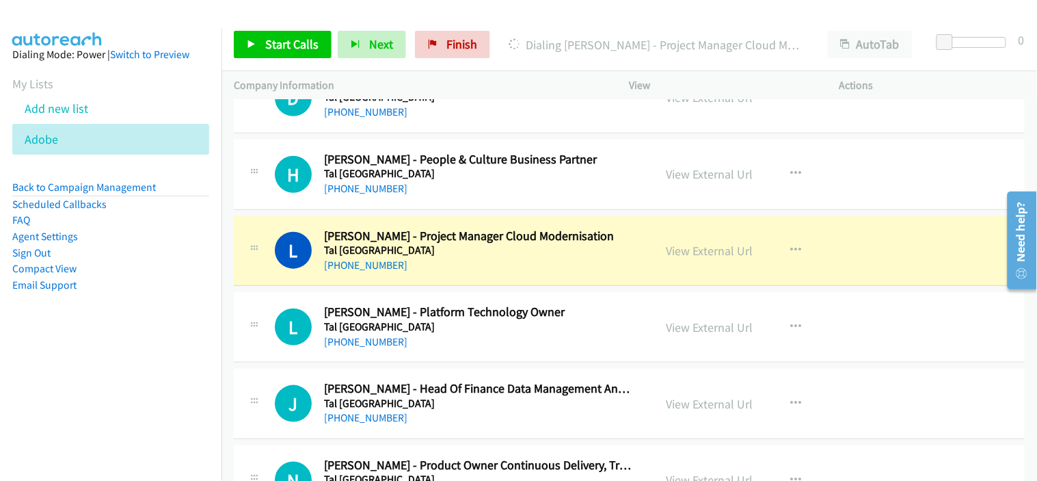
click at [488, 343] on div "[PHONE_NUMBER]" at bounding box center [480, 342] width 312 height 16
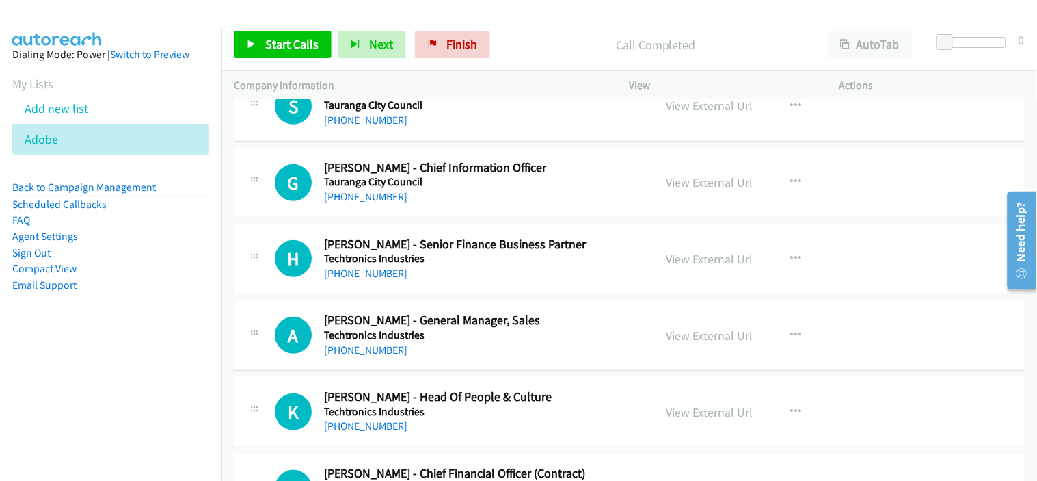
scroll to position [12227, 0]
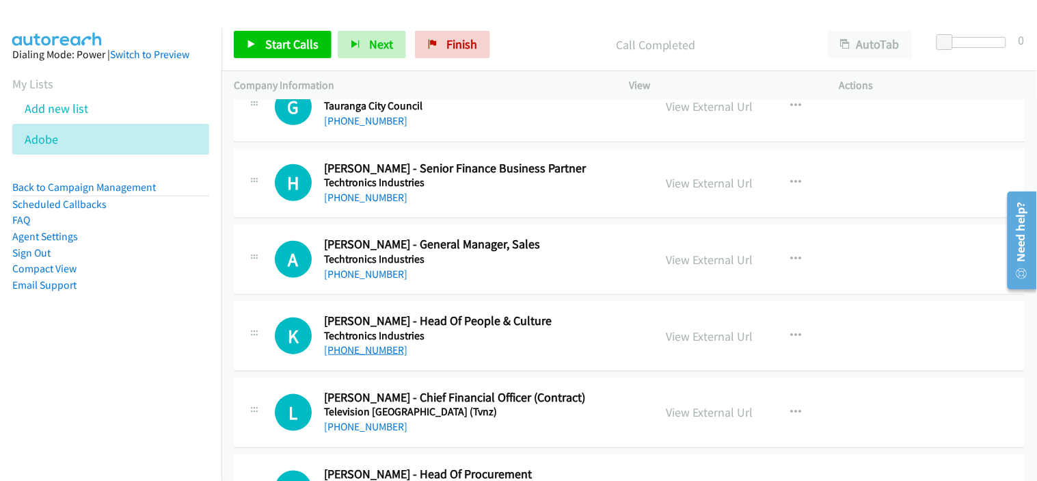
click at [379, 352] on link "[PHONE_NUMBER]" at bounding box center [365, 349] width 83 height 13
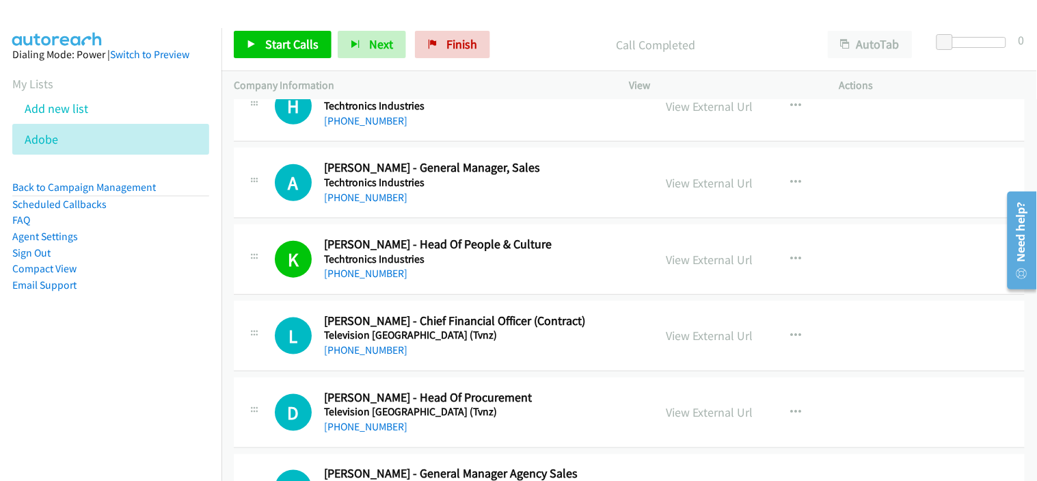
click at [495, 342] on h5 "Television [GEOGRAPHIC_DATA] (Tvnz)" at bounding box center [480, 335] width 312 height 14
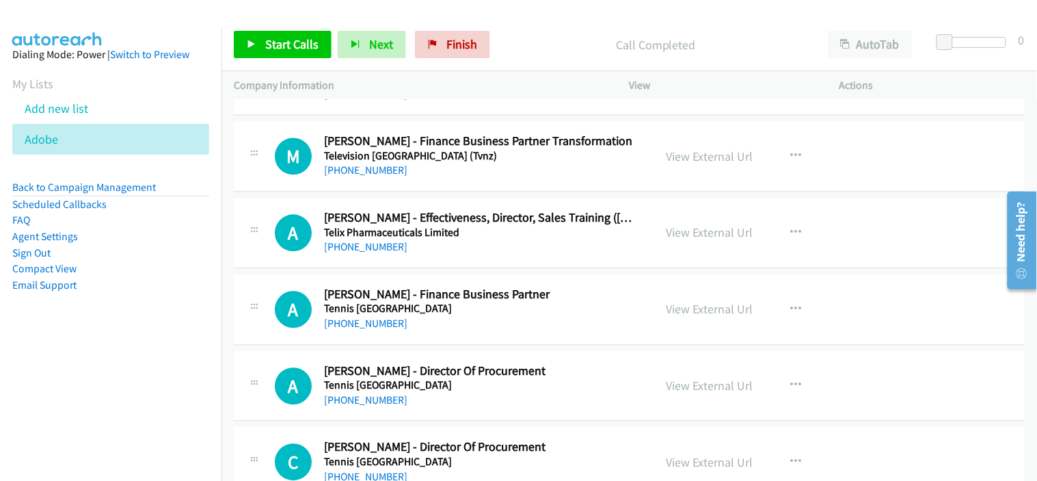
scroll to position [12834, 0]
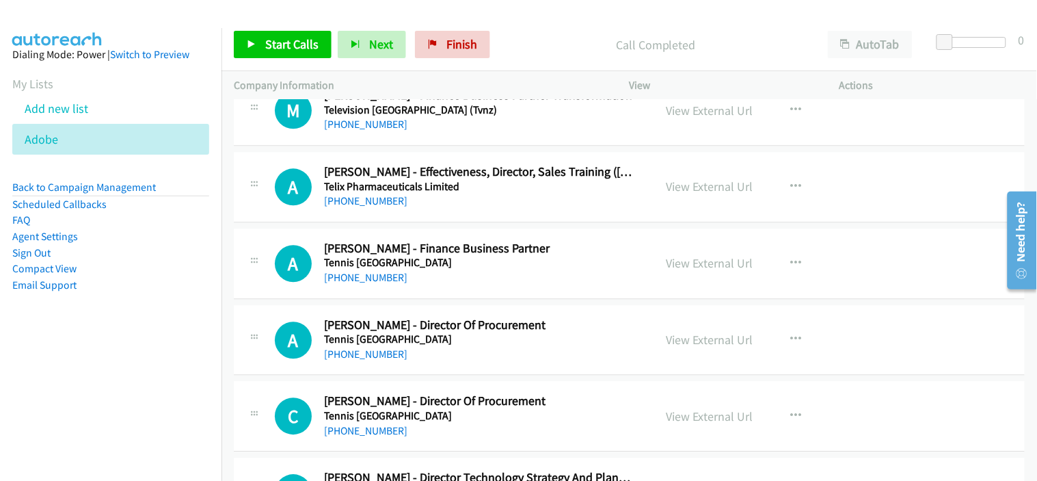
click at [465, 290] on div "A Callback Scheduled [PERSON_NAME] - Finance Business Partner Tennis [GEOGRAPHI…" at bounding box center [629, 263] width 791 height 70
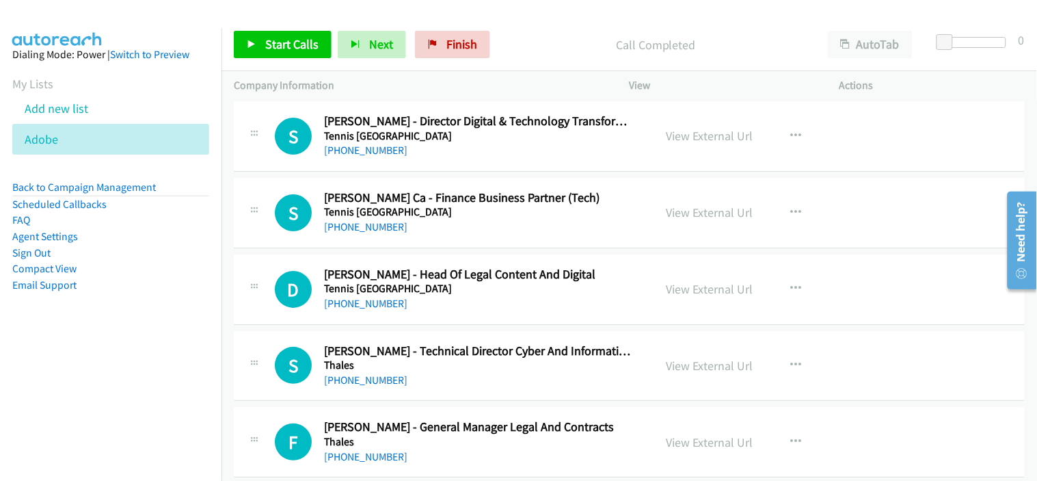
scroll to position [13290, 0]
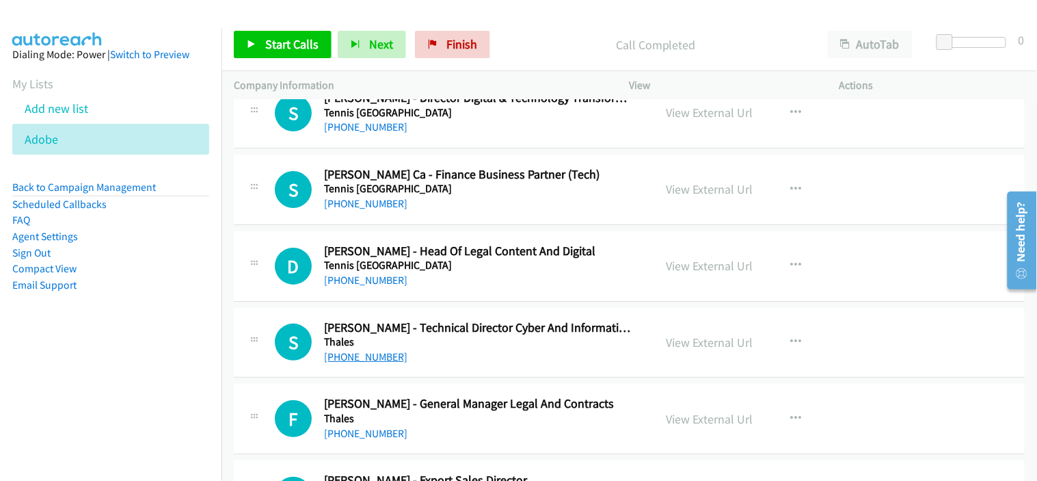
click at [381, 363] on link "[PHONE_NUMBER]" at bounding box center [365, 356] width 83 height 13
drag, startPoint x: 493, startPoint y: 364, endPoint x: 497, endPoint y: 351, distance: 13.4
click at [493, 364] on div "[PHONE_NUMBER]" at bounding box center [480, 357] width 312 height 16
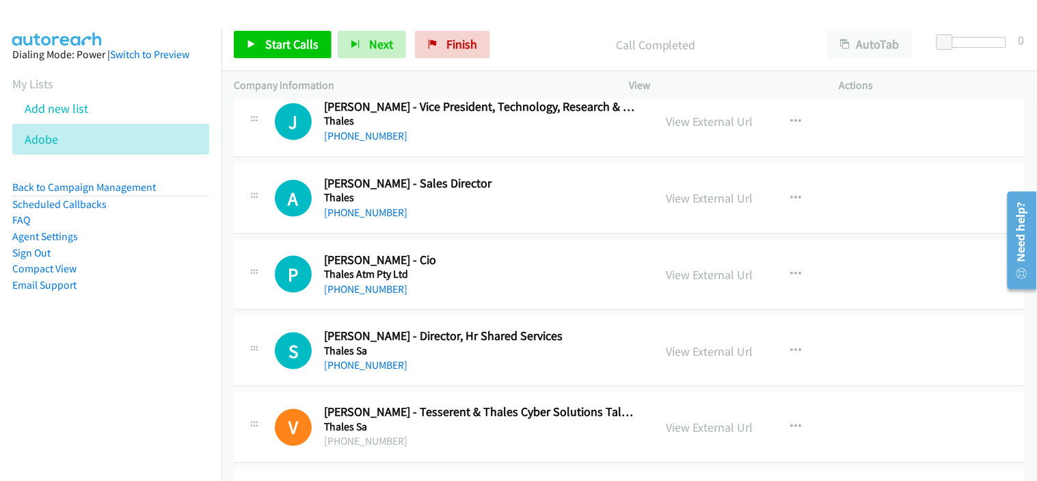
scroll to position [13746, 0]
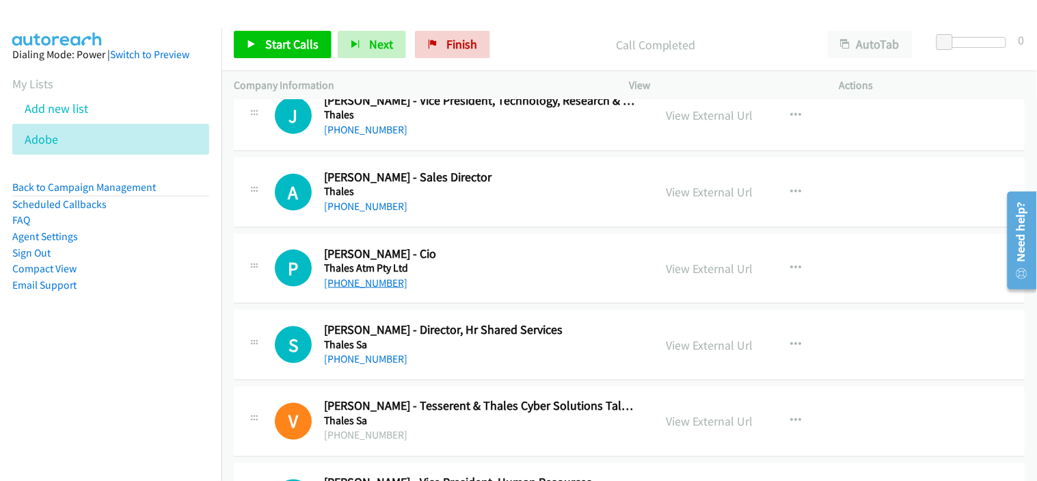
click at [377, 284] on link "[PHONE_NUMBER]" at bounding box center [365, 282] width 83 height 13
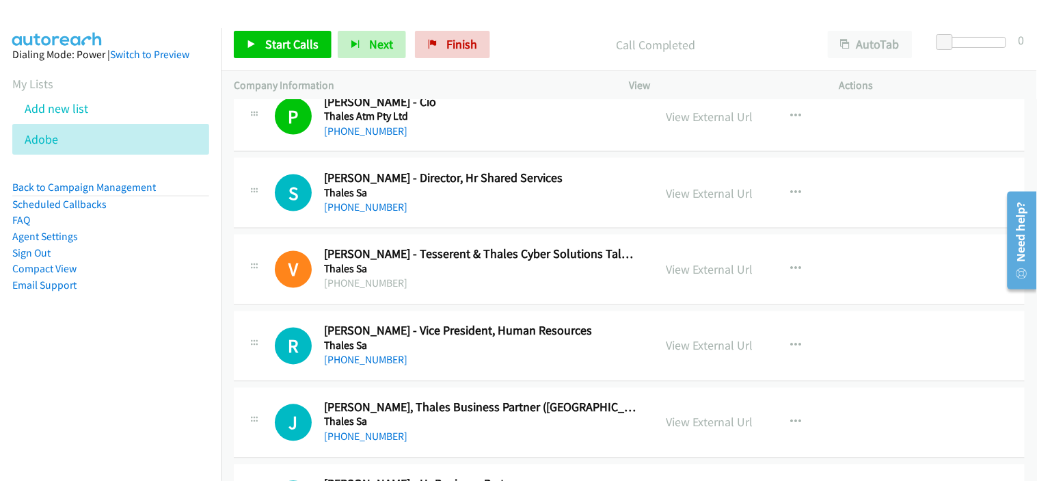
scroll to position [13974, 0]
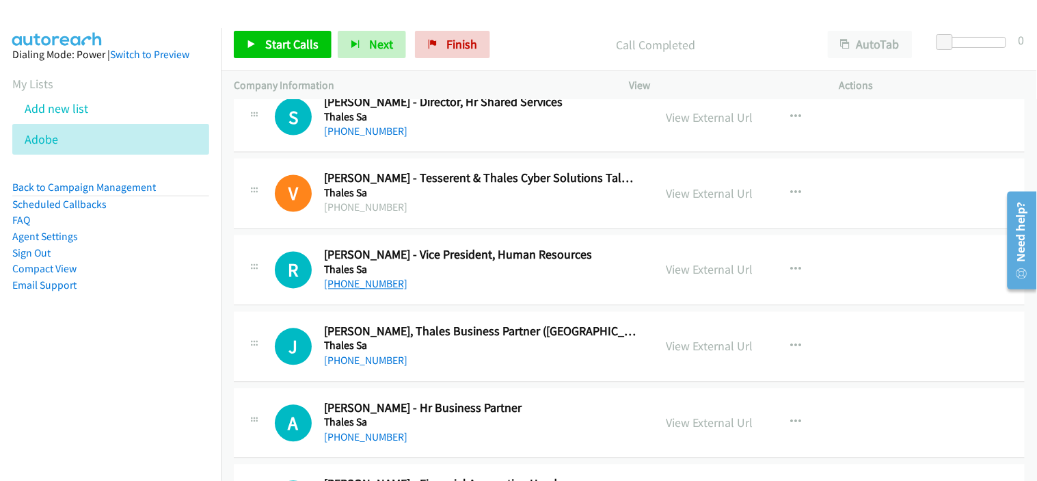
click at [371, 288] on link "[PHONE_NUMBER]" at bounding box center [365, 284] width 83 height 13
click at [476, 288] on div "[PHONE_NUMBER]" at bounding box center [480, 284] width 312 height 16
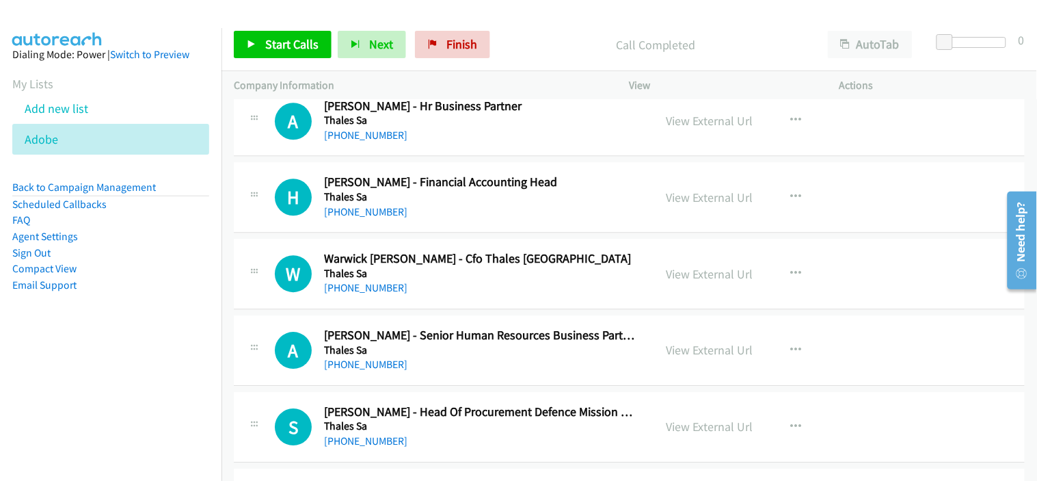
scroll to position [14277, 0]
click at [433, 275] on h5 "Thales Sa" at bounding box center [480, 272] width 312 height 14
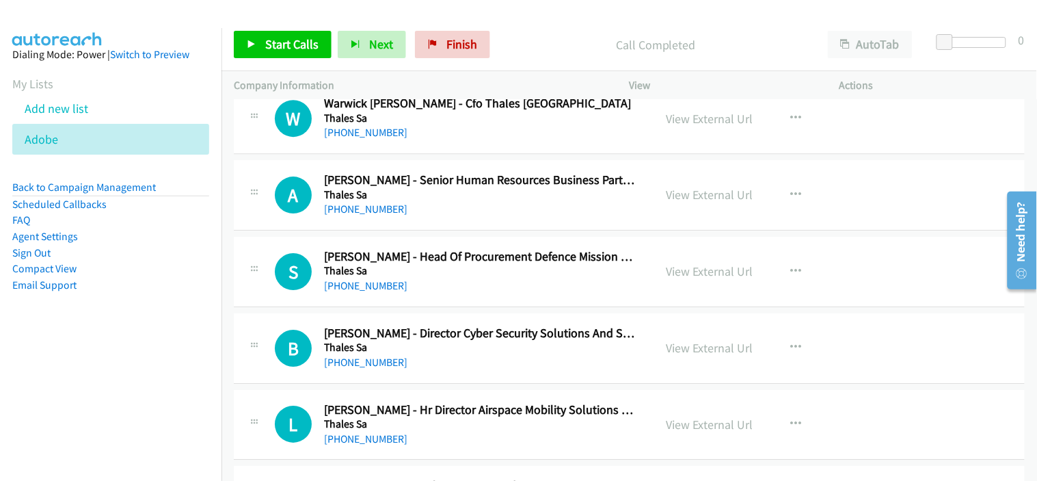
scroll to position [14505, 0]
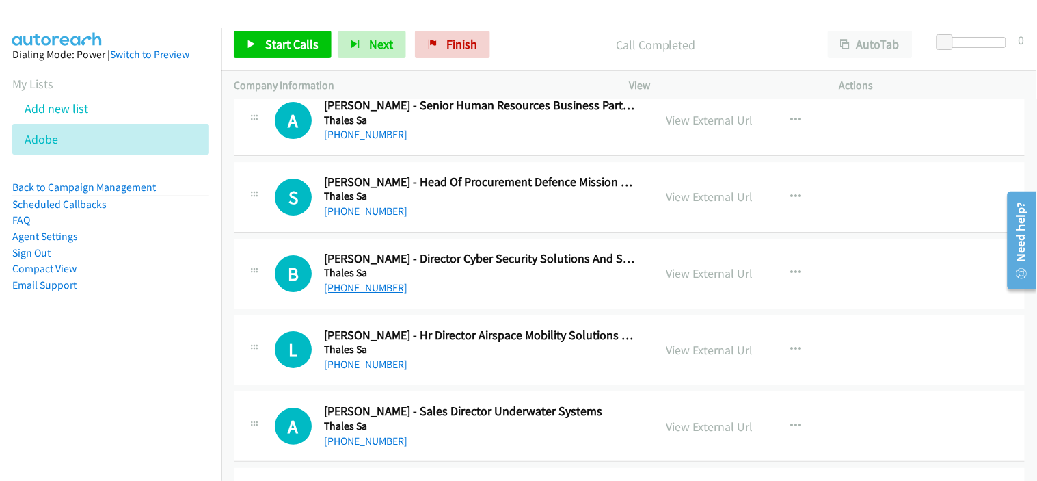
click at [383, 293] on link "[PHONE_NUMBER]" at bounding box center [365, 287] width 83 height 13
click at [491, 373] on div "[PHONE_NUMBER]" at bounding box center [480, 364] width 312 height 16
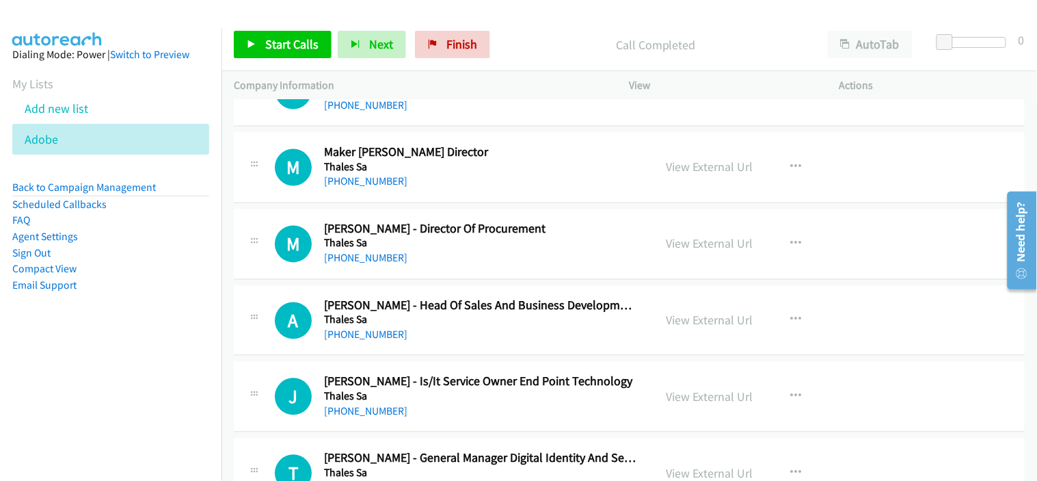
scroll to position [15341, 0]
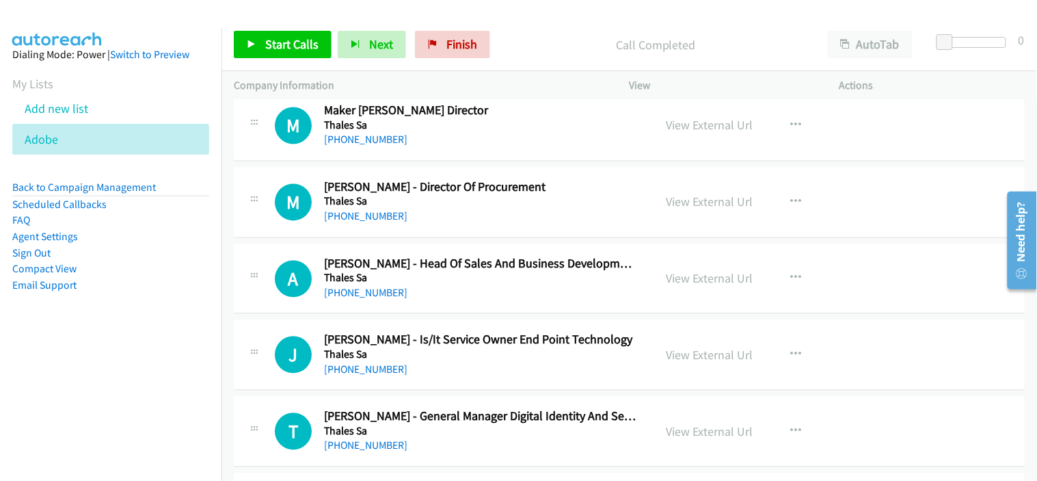
click at [461, 309] on div "A Callback Scheduled [PERSON_NAME] - Head Of Sales And Business Development Dis…" at bounding box center [629, 279] width 791 height 70
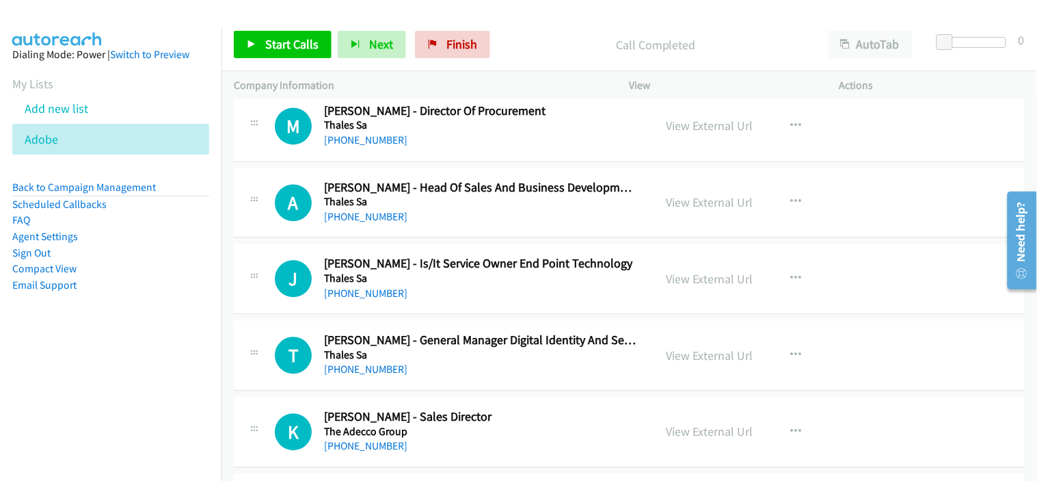
scroll to position [15492, 0]
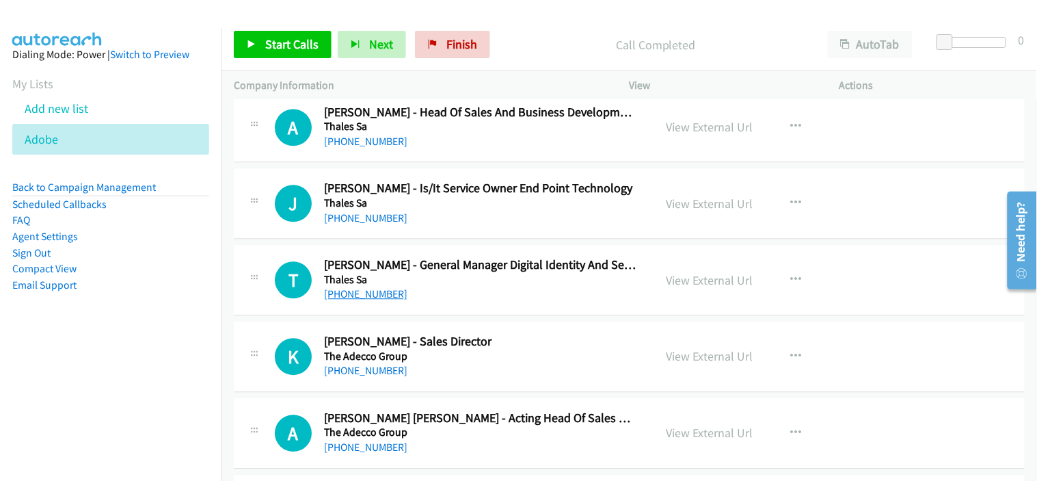
click at [378, 295] on link "[PHONE_NUMBER]" at bounding box center [365, 293] width 83 height 13
click at [506, 302] on div "[PHONE_NUMBER]" at bounding box center [480, 294] width 312 height 16
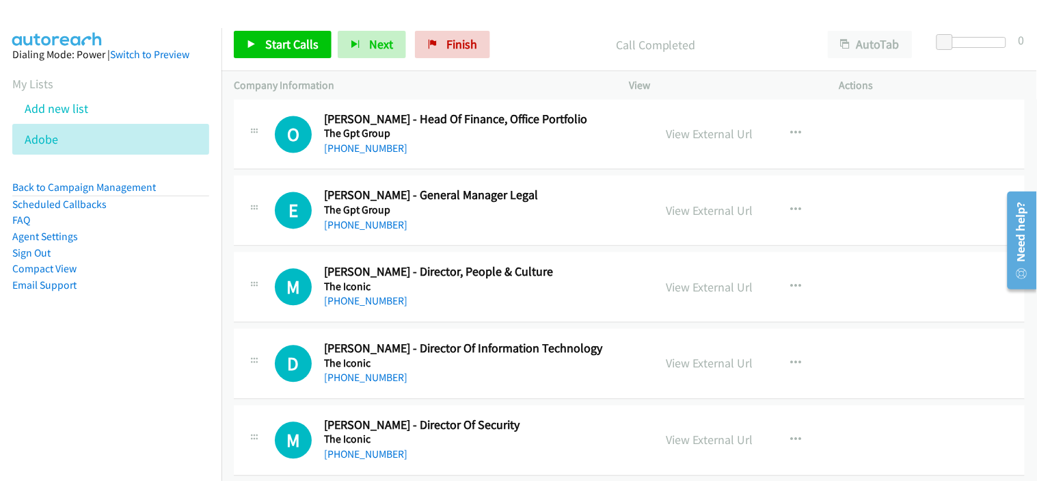
scroll to position [16859, 0]
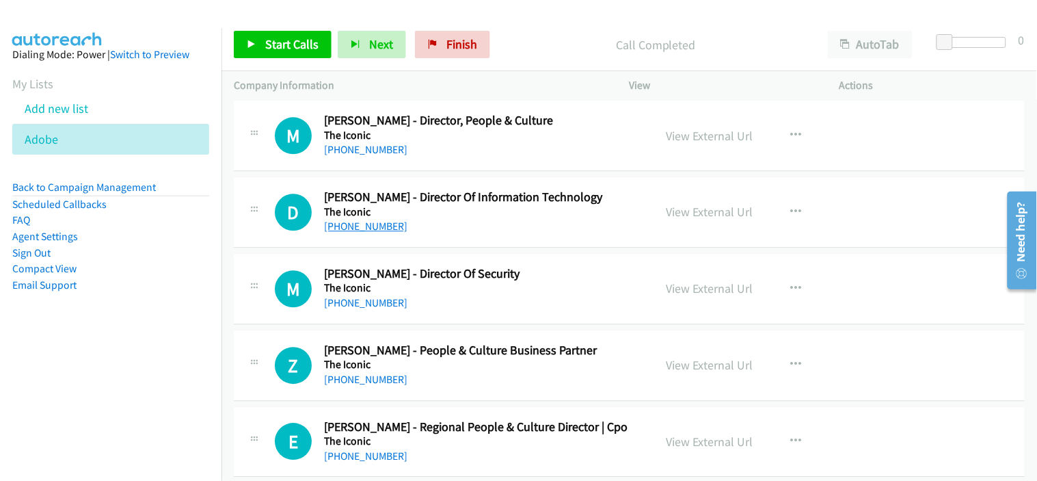
click at [378, 231] on link "[PHONE_NUMBER]" at bounding box center [365, 225] width 83 height 13
click at [479, 309] on div "[PHONE_NUMBER]" at bounding box center [480, 303] width 312 height 16
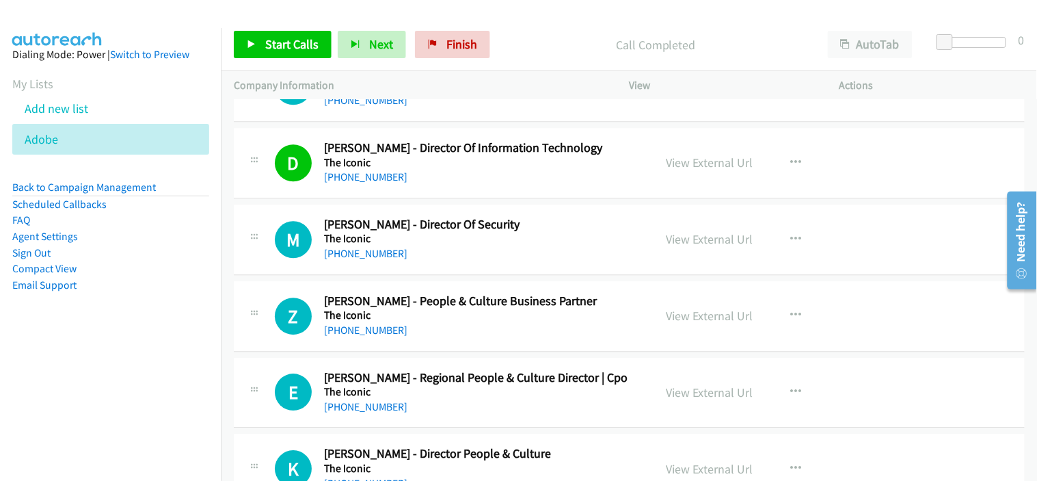
scroll to position [16935, 0]
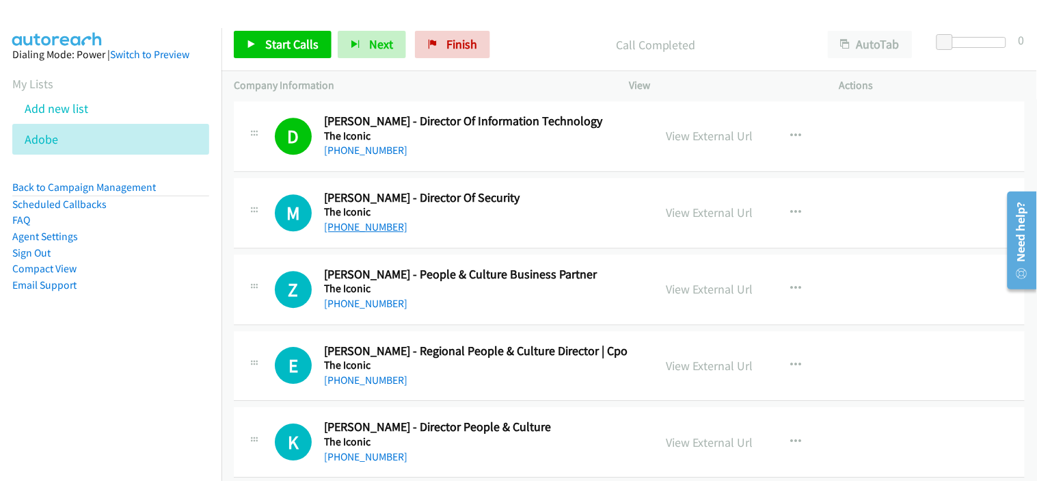
click at [371, 233] on link "[PHONE_NUMBER]" at bounding box center [365, 226] width 83 height 13
click at [491, 312] on div "[PHONE_NUMBER]" at bounding box center [480, 303] width 312 height 16
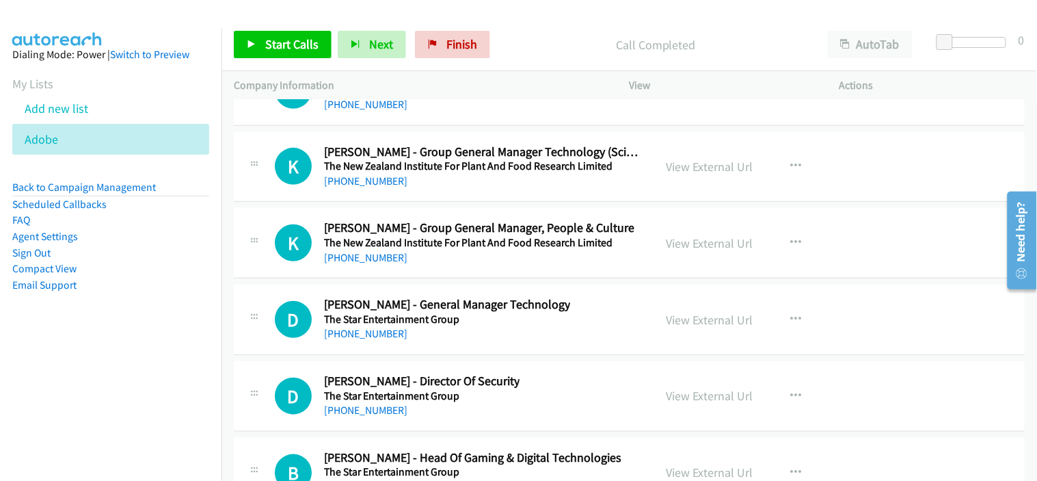
scroll to position [17543, 0]
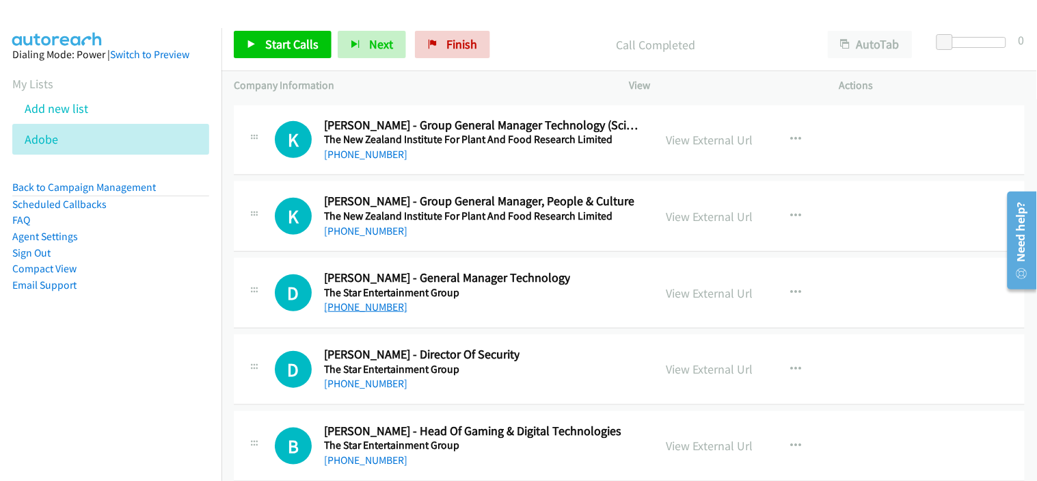
click at [383, 313] on link "[PHONE_NUMBER]" at bounding box center [365, 306] width 83 height 13
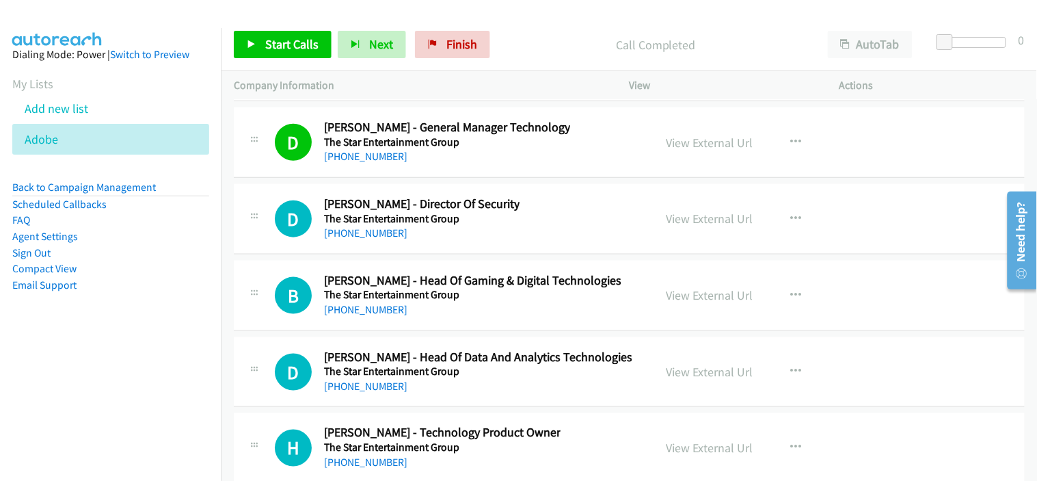
scroll to position [17695, 0]
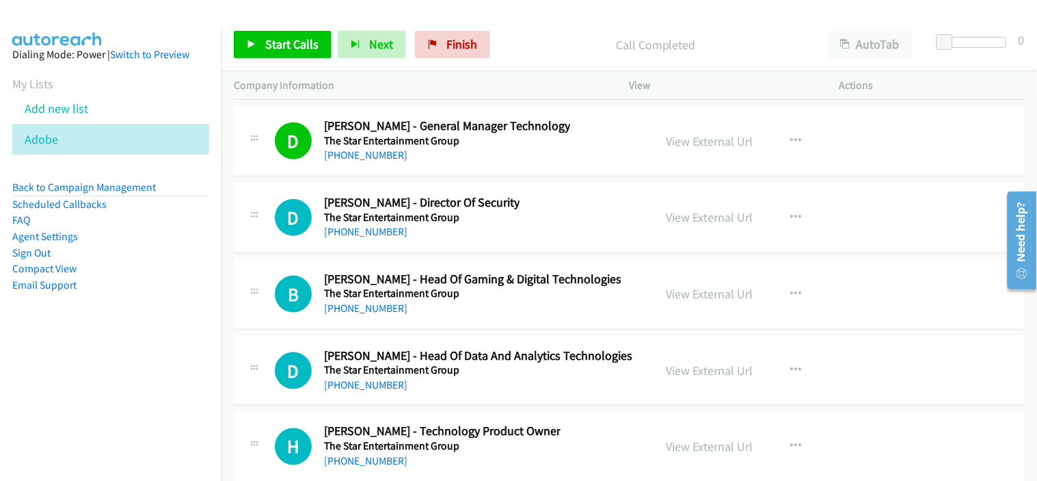
drag, startPoint x: 485, startPoint y: 233, endPoint x: 404, endPoint y: 215, distance: 83.3
click at [353, 236] on link "[PHONE_NUMBER]" at bounding box center [365, 231] width 83 height 13
click at [503, 312] on div "[PHONE_NUMBER]" at bounding box center [472, 308] width 297 height 16
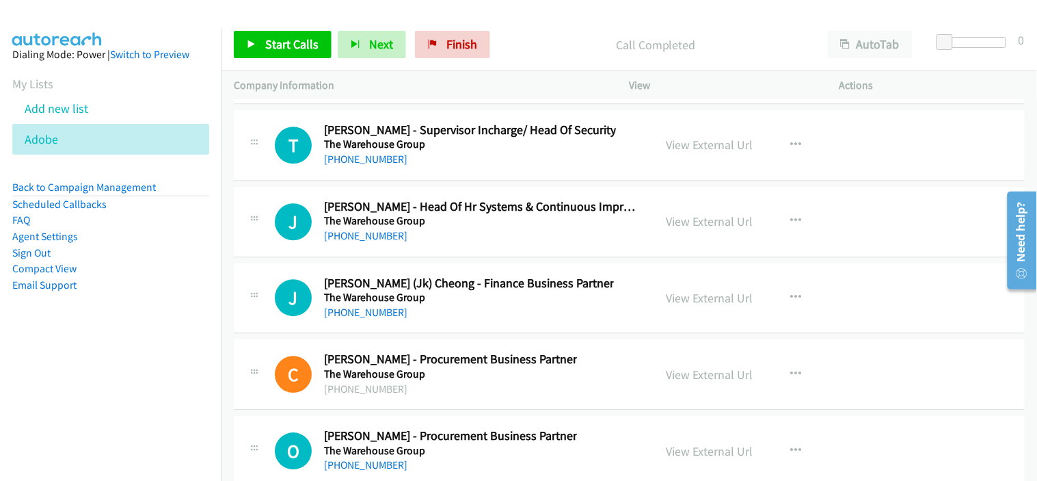
scroll to position [18226, 0]
click at [380, 241] on link "[PHONE_NUMBER]" at bounding box center [365, 234] width 83 height 13
click at [444, 256] on div "J Callback Scheduled [PERSON_NAME] - Head Of Hr Systems & Continuous Improvemen…" at bounding box center [629, 221] width 791 height 70
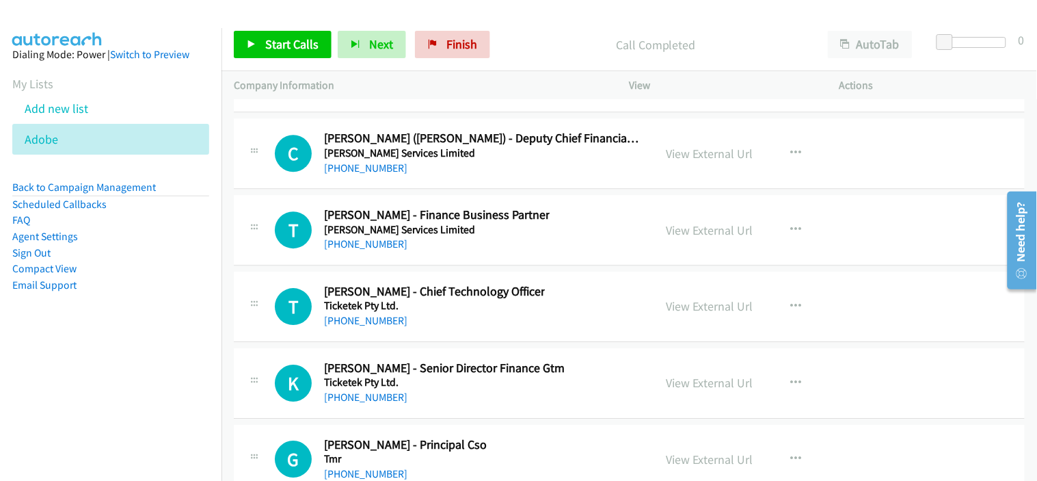
scroll to position [19745, 0]
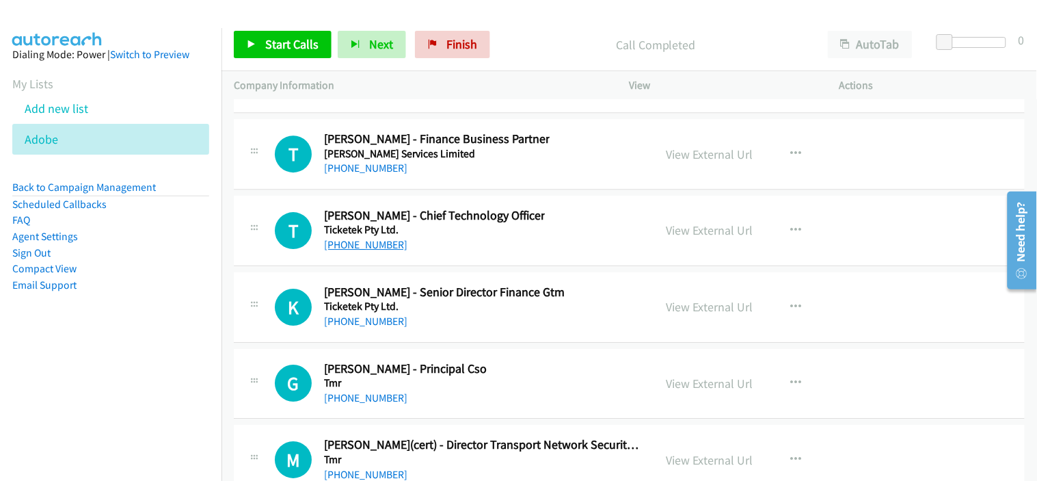
click at [384, 251] on link "[PHONE_NUMBER]" at bounding box center [365, 244] width 83 height 13
click at [463, 320] on div "[PHONE_NUMBER]" at bounding box center [444, 321] width 241 height 16
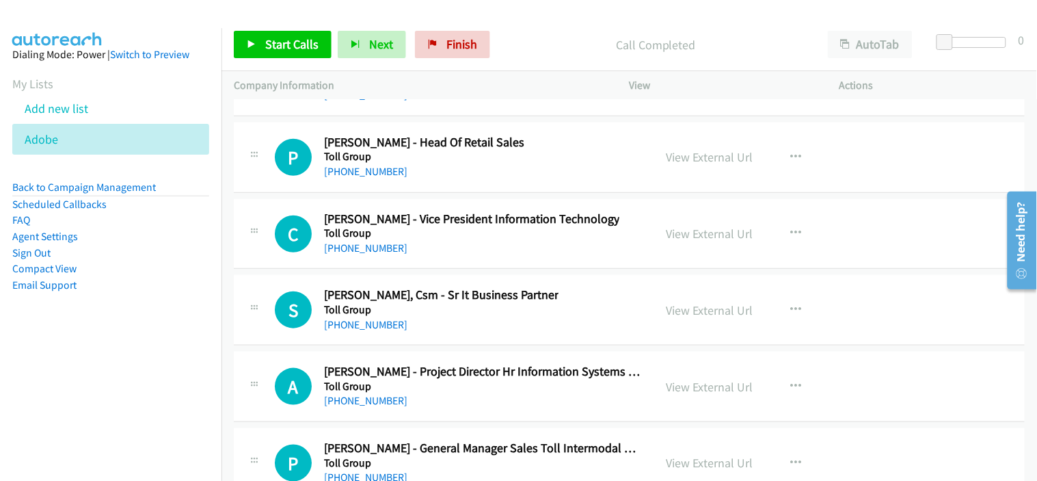
scroll to position [20353, 0]
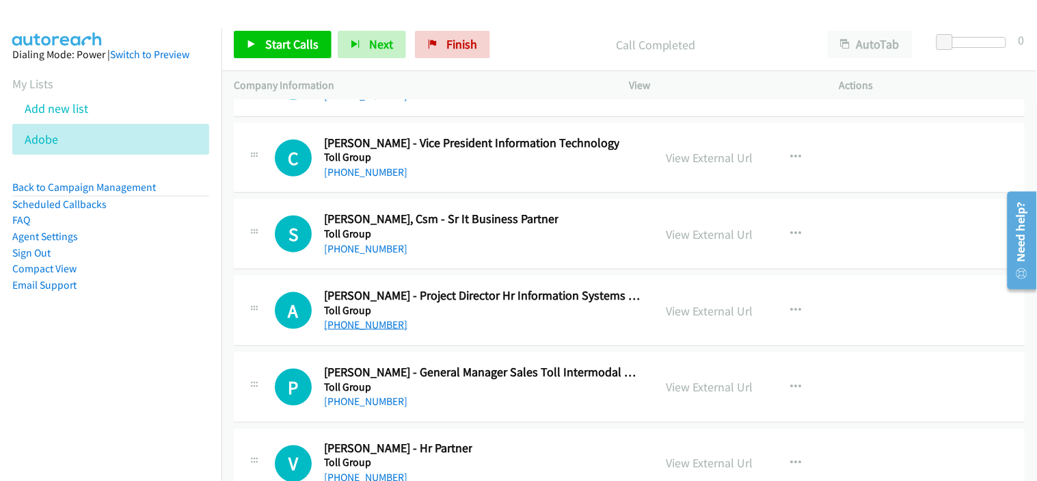
click at [381, 329] on link "[PHONE_NUMBER]" at bounding box center [365, 324] width 83 height 13
drag, startPoint x: 481, startPoint y: 190, endPoint x: 470, endPoint y: 179, distance: 15.5
click at [481, 190] on div "C Callback Scheduled [PERSON_NAME] - Vice President Information Technology Toll…" at bounding box center [629, 158] width 791 height 70
